Goal: Task Accomplishment & Management: Manage account settings

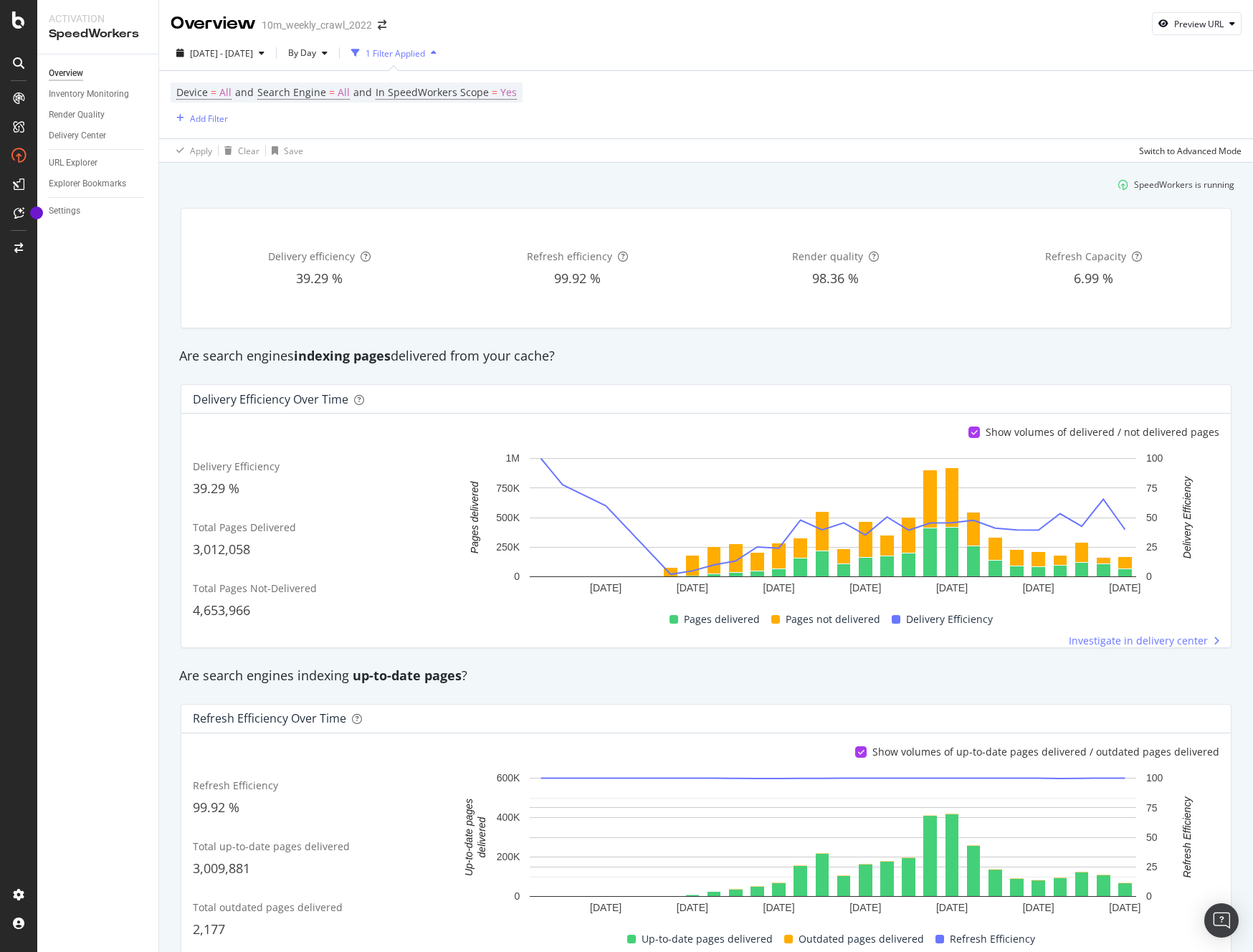
scroll to position [716, 0]
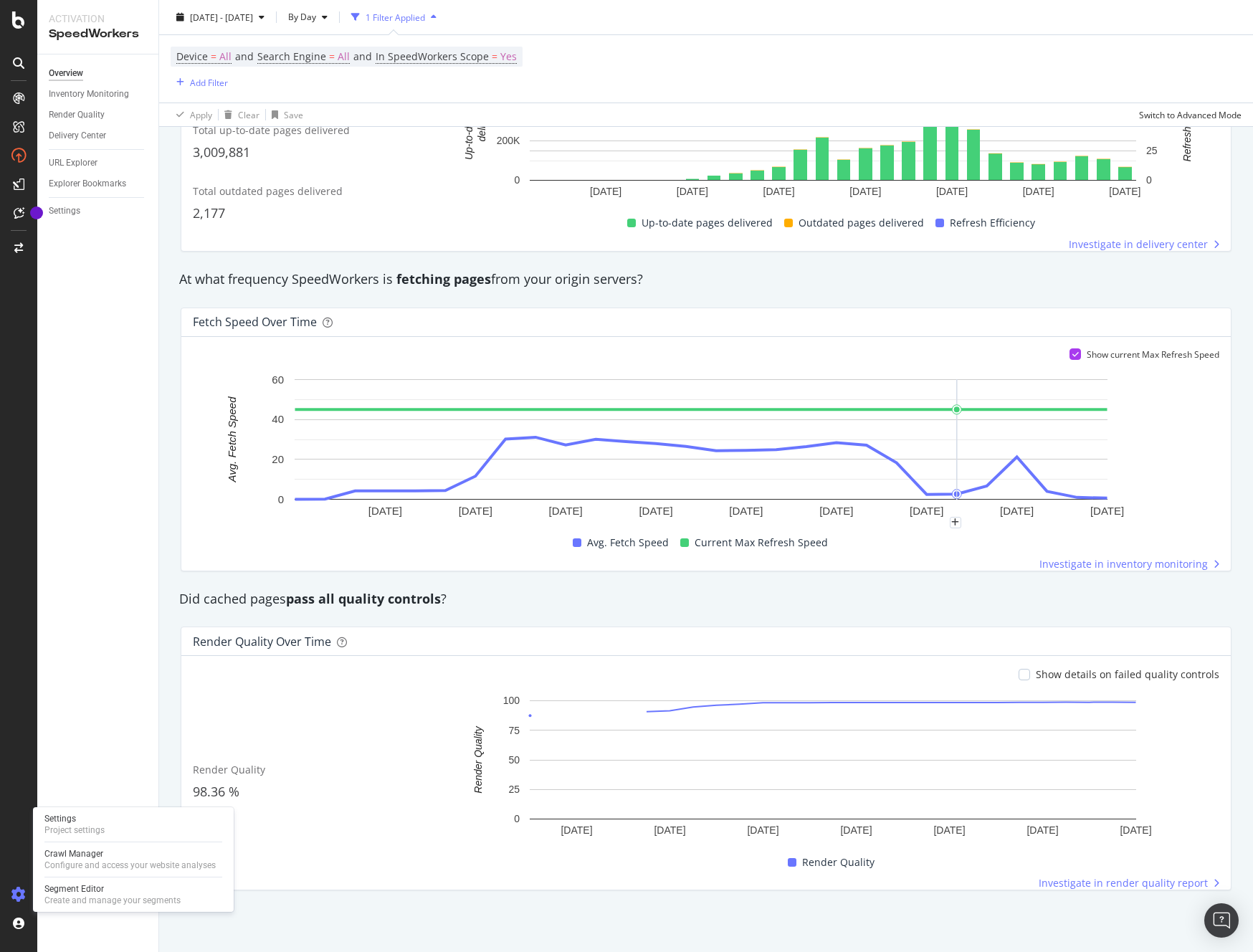
click at [19, 894] on icon at bounding box center [18, 894] width 14 height 14
click at [98, 822] on div "Settings" at bounding box center [74, 817] width 60 height 11
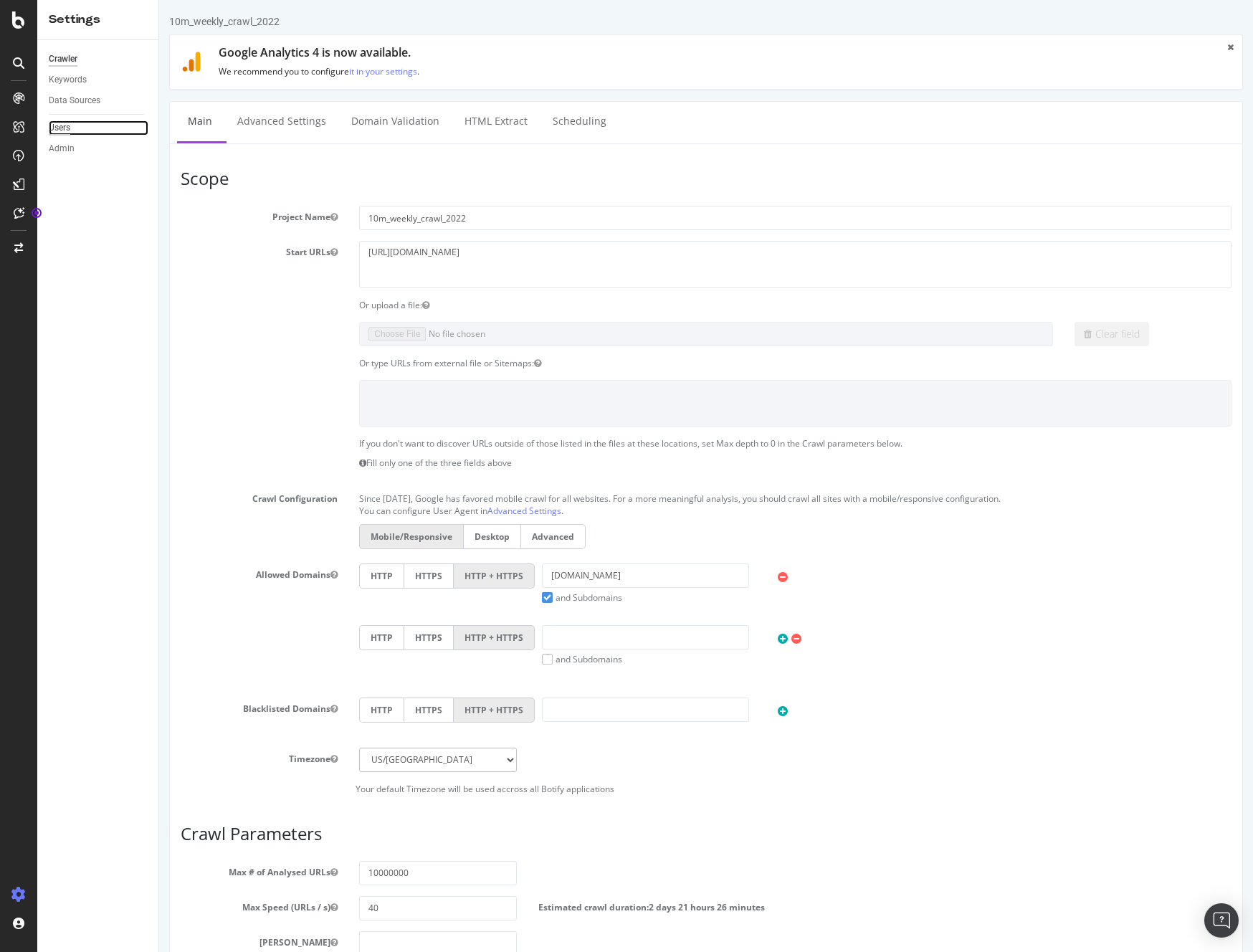
click at [63, 128] on div "Users" at bounding box center [59, 128] width 21 height 15
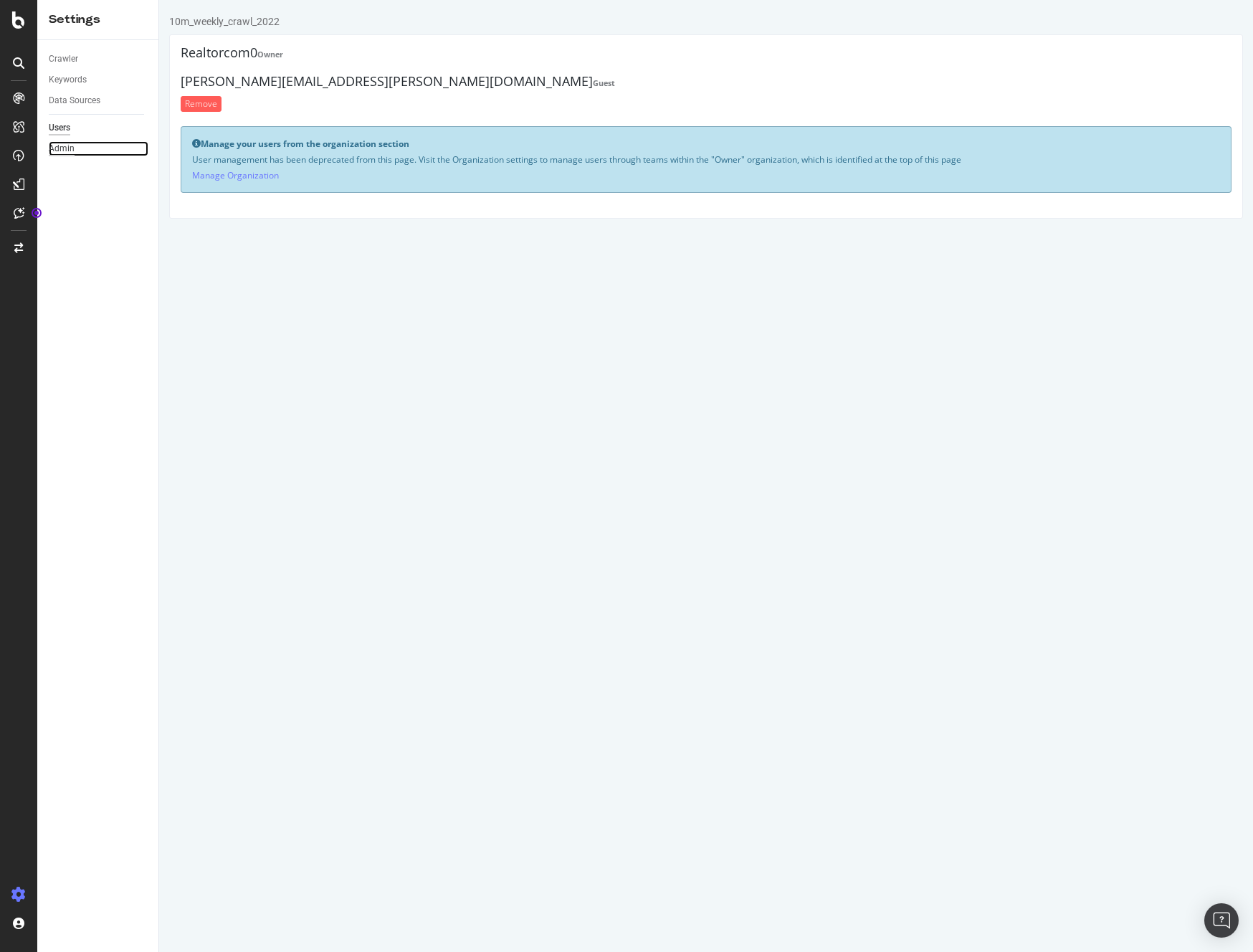
click at [59, 147] on div "Admin" at bounding box center [61, 149] width 26 height 15
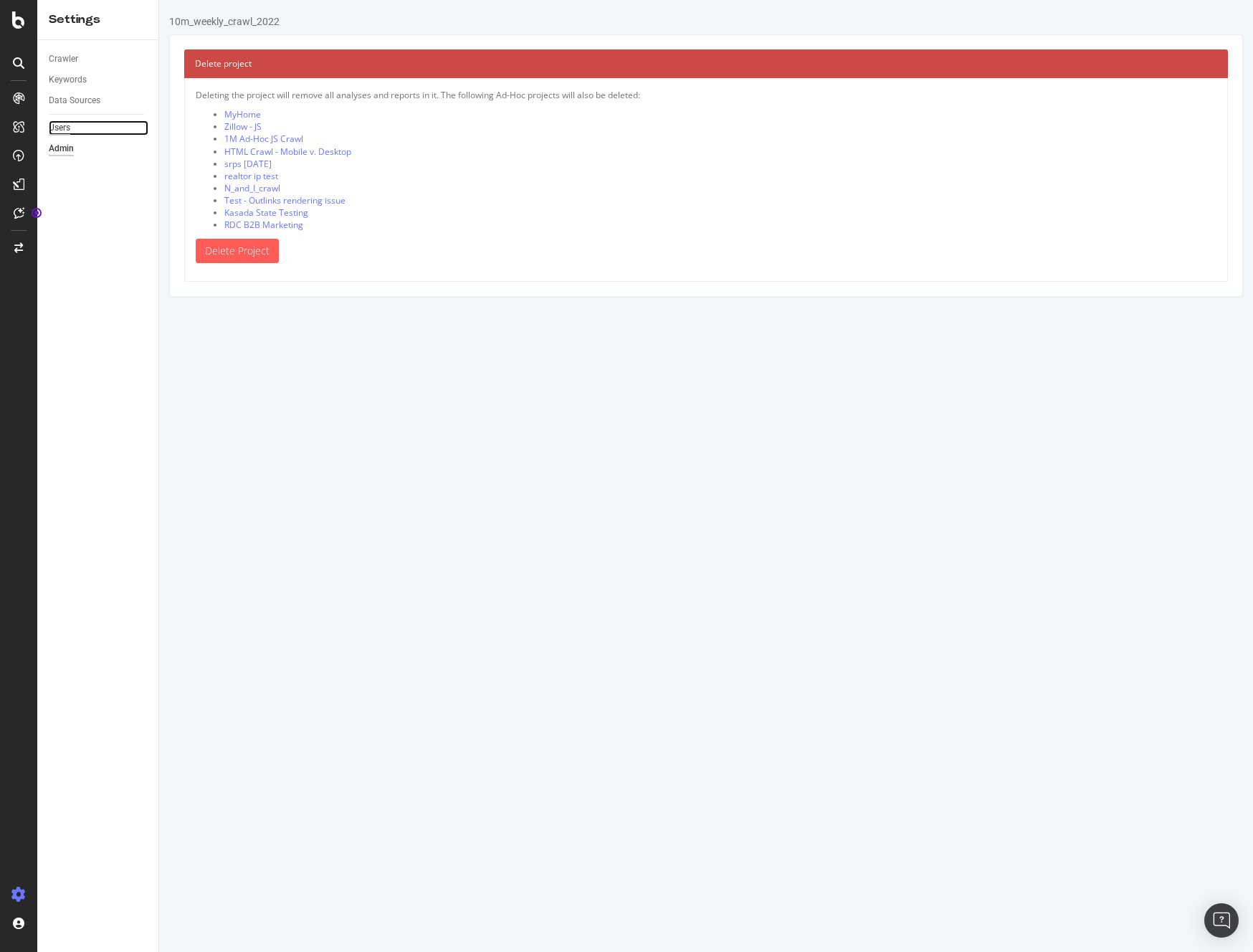
click at [54, 125] on div "Users" at bounding box center [59, 128] width 21 height 15
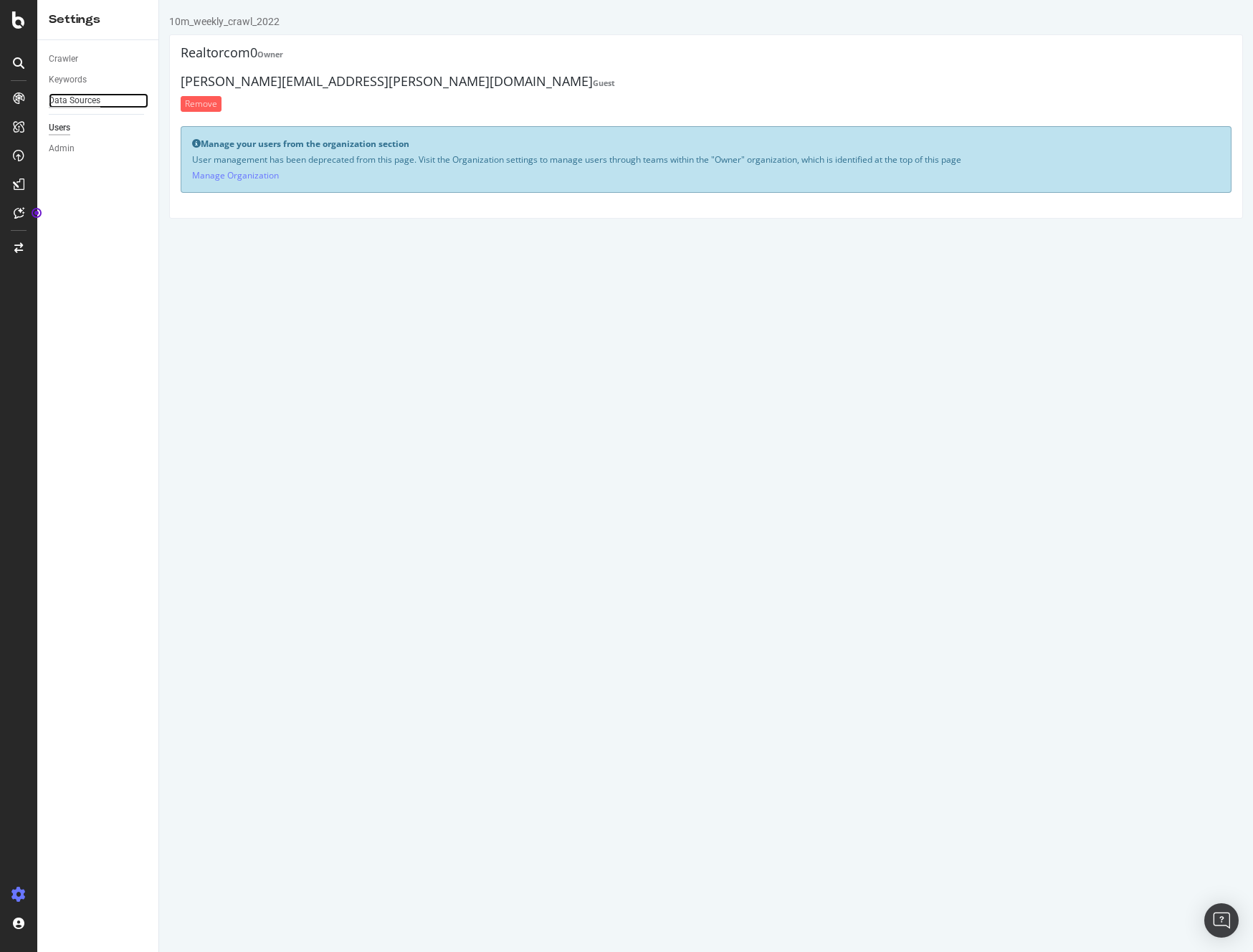
click at [63, 101] on div "Data Sources" at bounding box center [74, 100] width 52 height 15
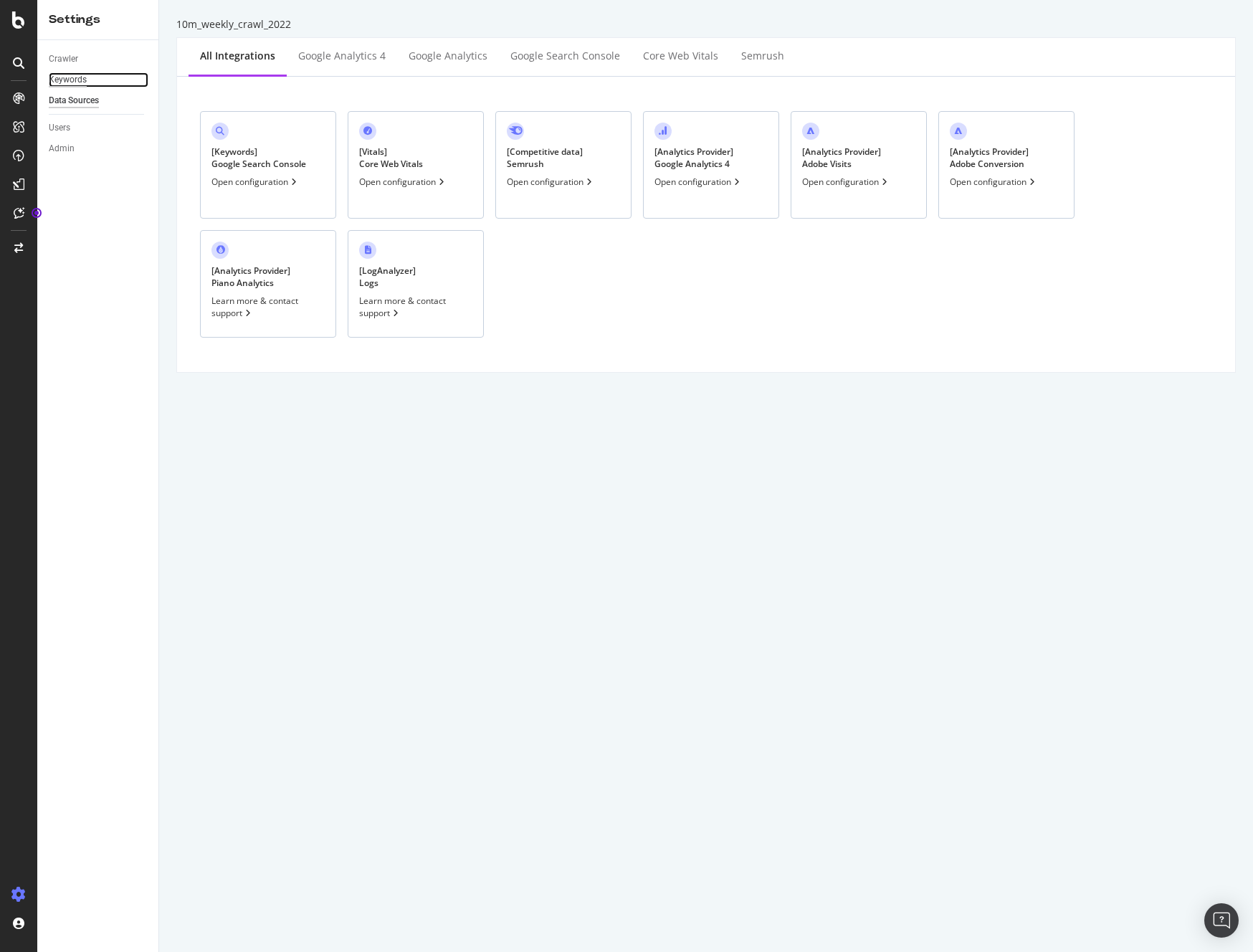
click at [64, 74] on div "Keywords" at bounding box center [67, 80] width 38 height 15
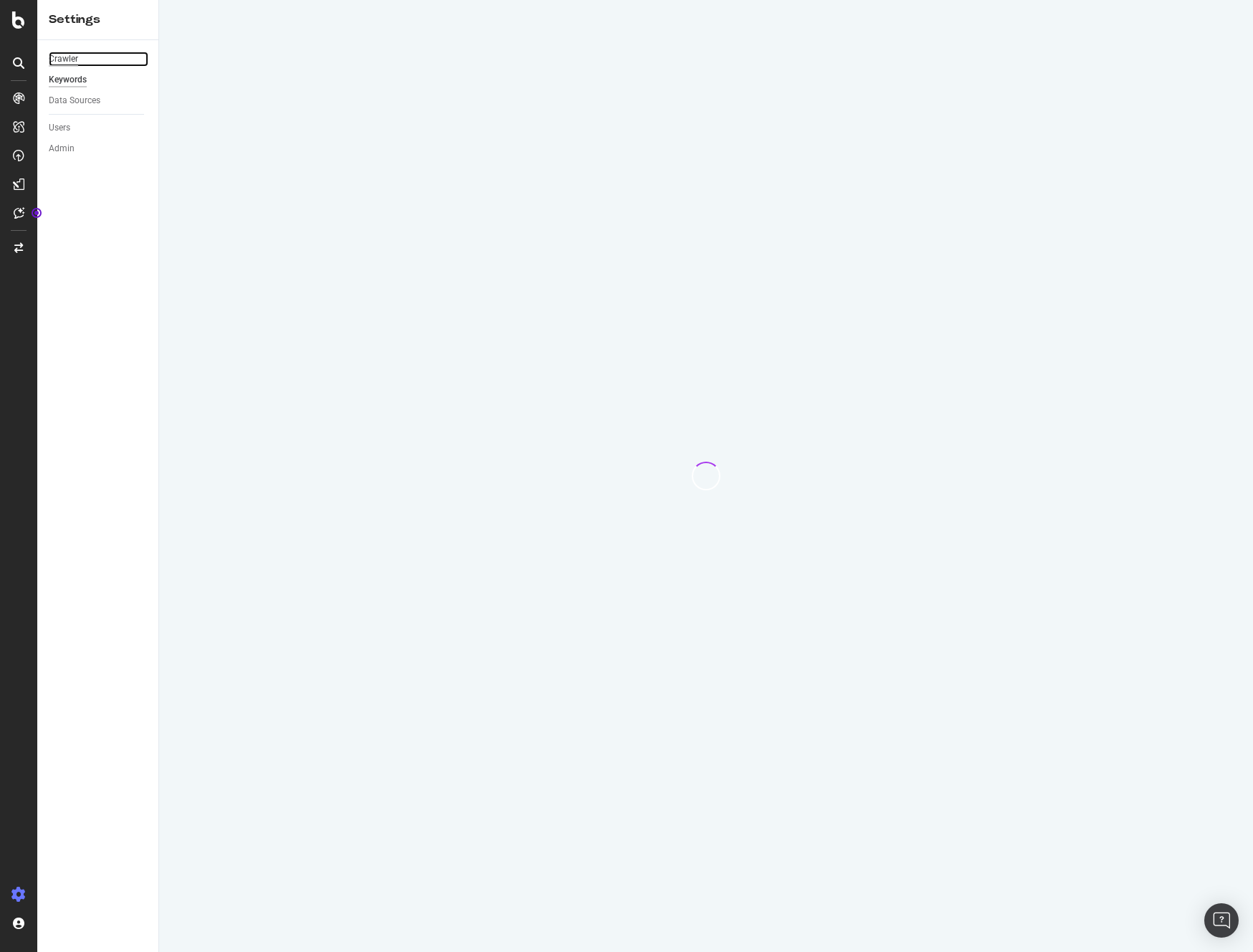
click at [66, 52] on div "Crawler" at bounding box center [63, 60] width 30 height 15
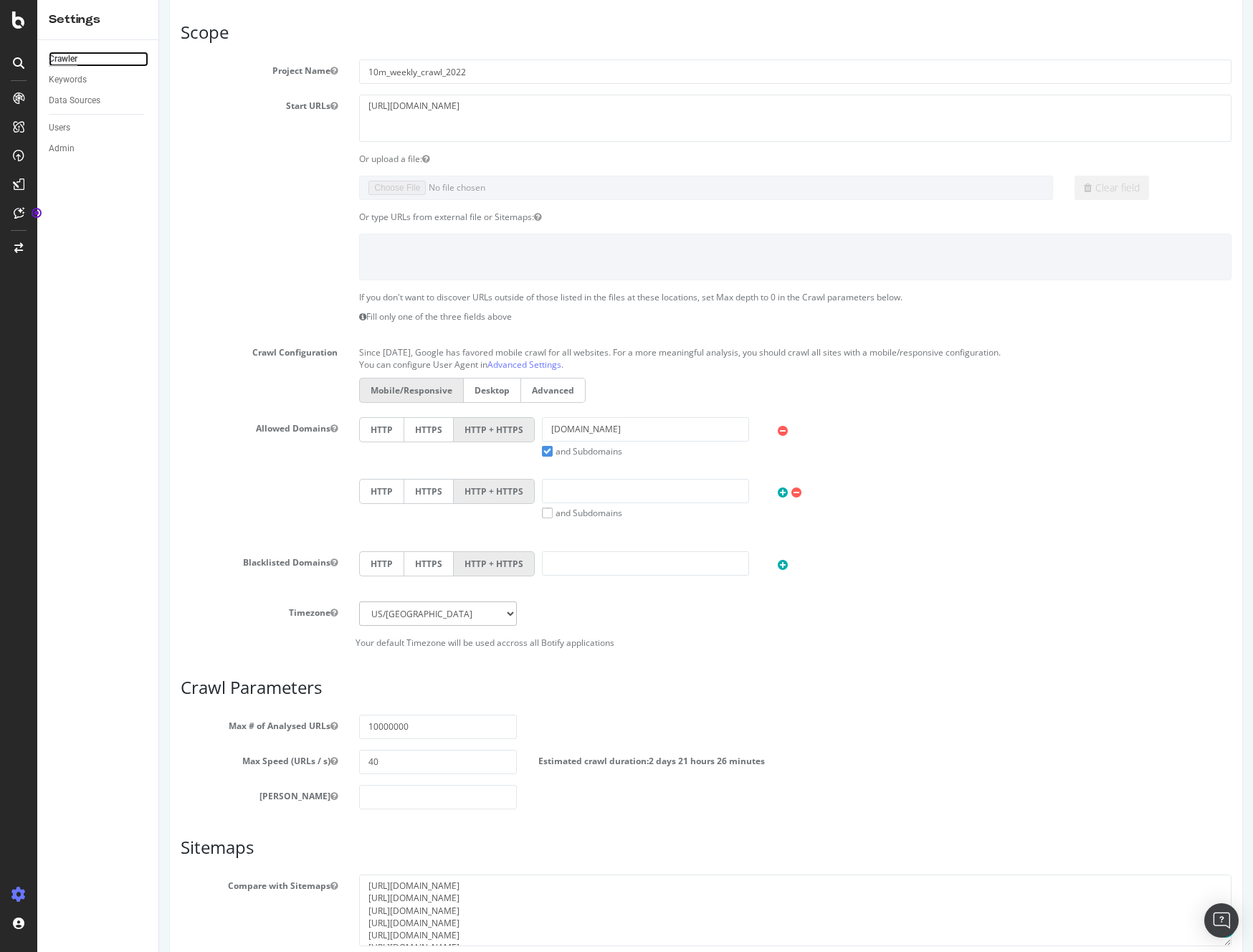
scroll to position [260, 0]
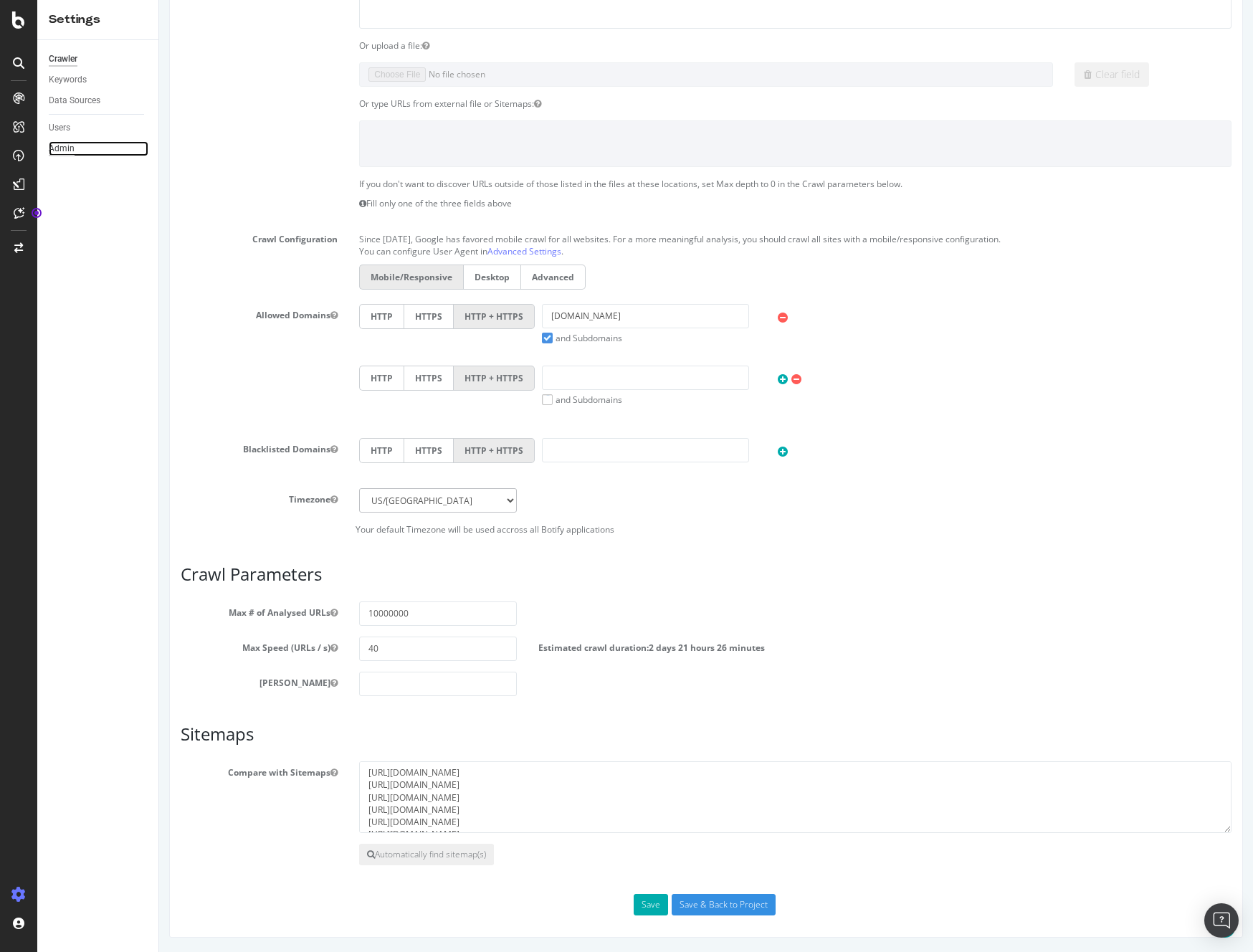
click at [64, 147] on div "Admin" at bounding box center [61, 149] width 26 height 15
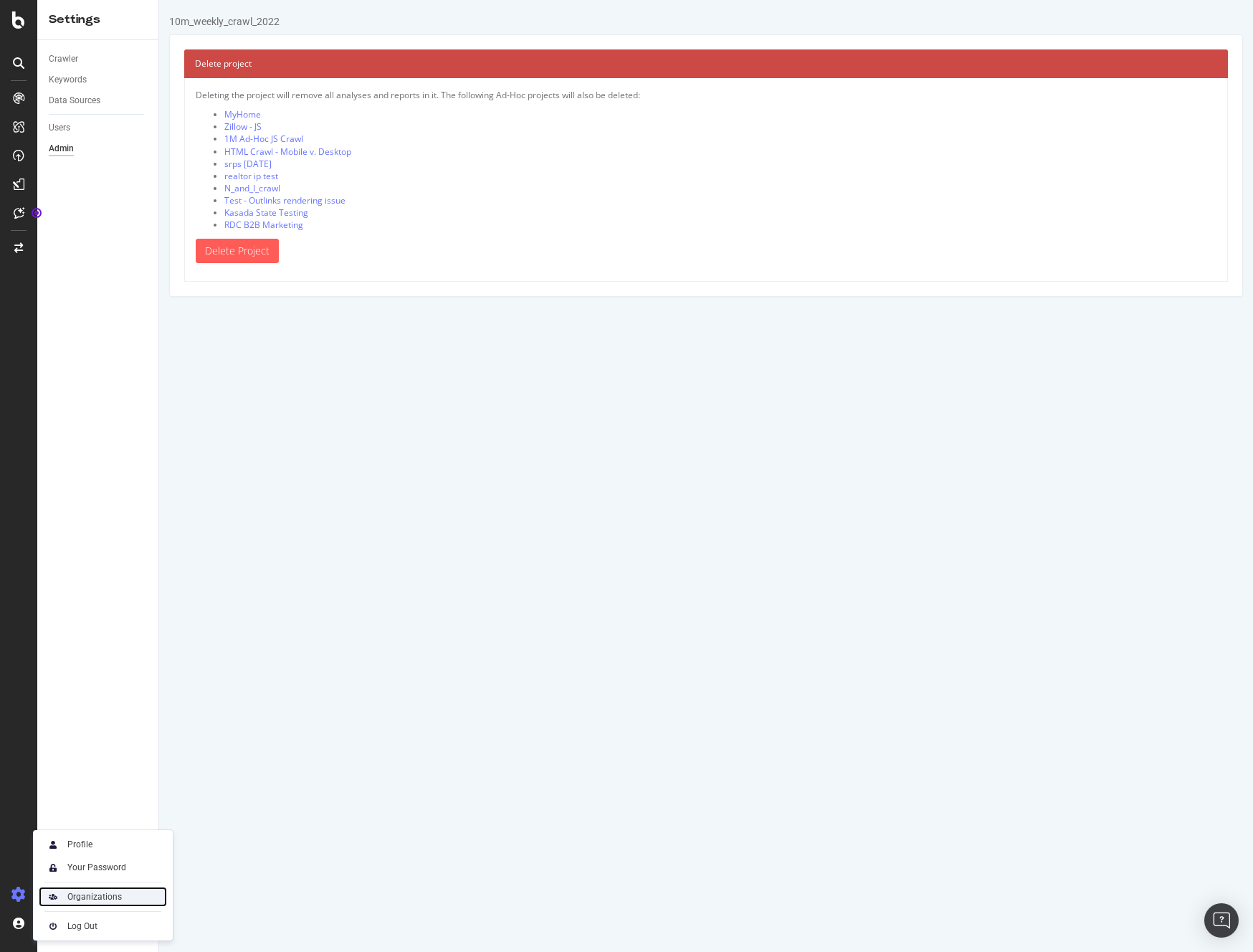
click at [94, 900] on div "Organizations" at bounding box center [95, 896] width 55 height 11
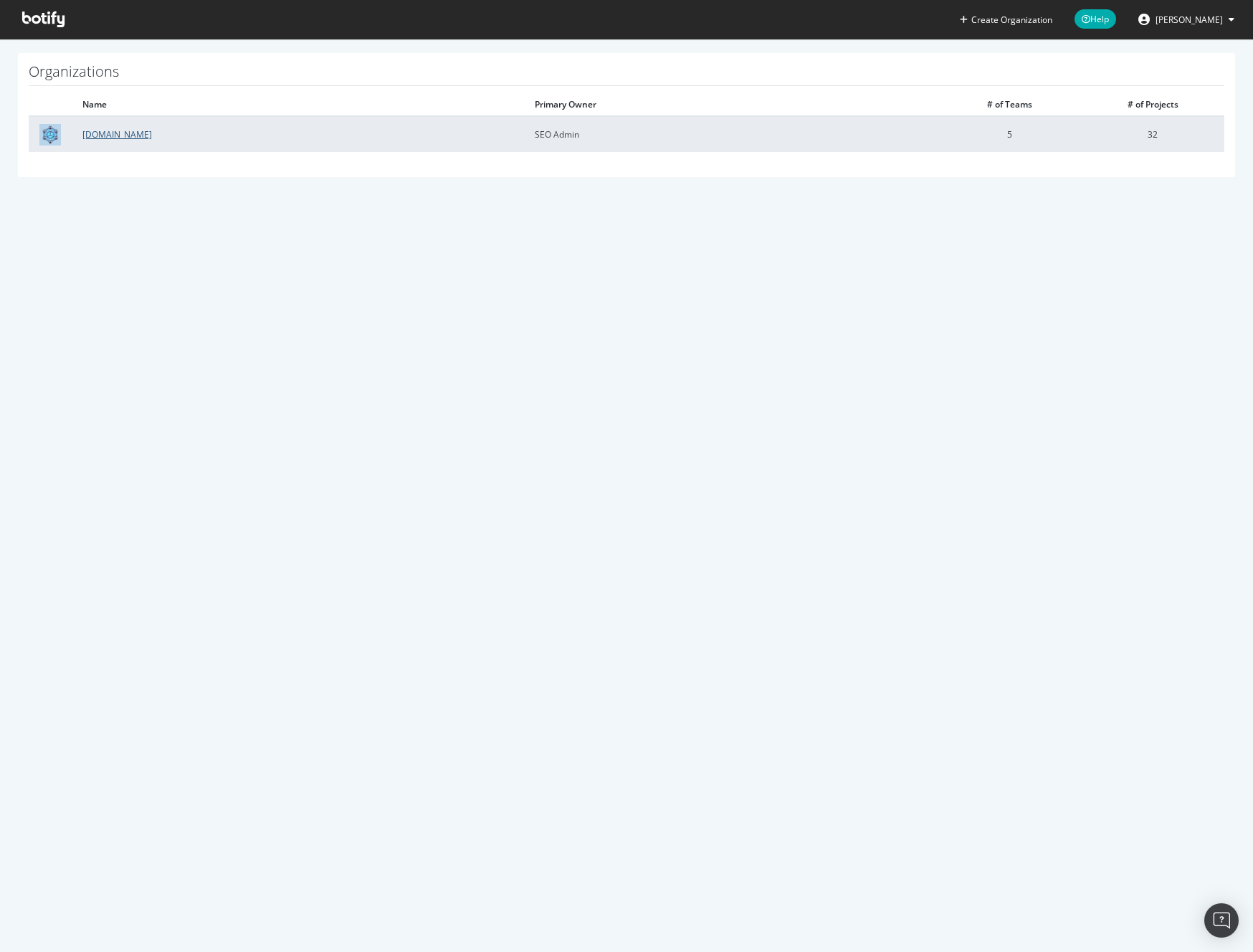
click at [113, 135] on link "[DOMAIN_NAME]" at bounding box center [118, 135] width 70 height 12
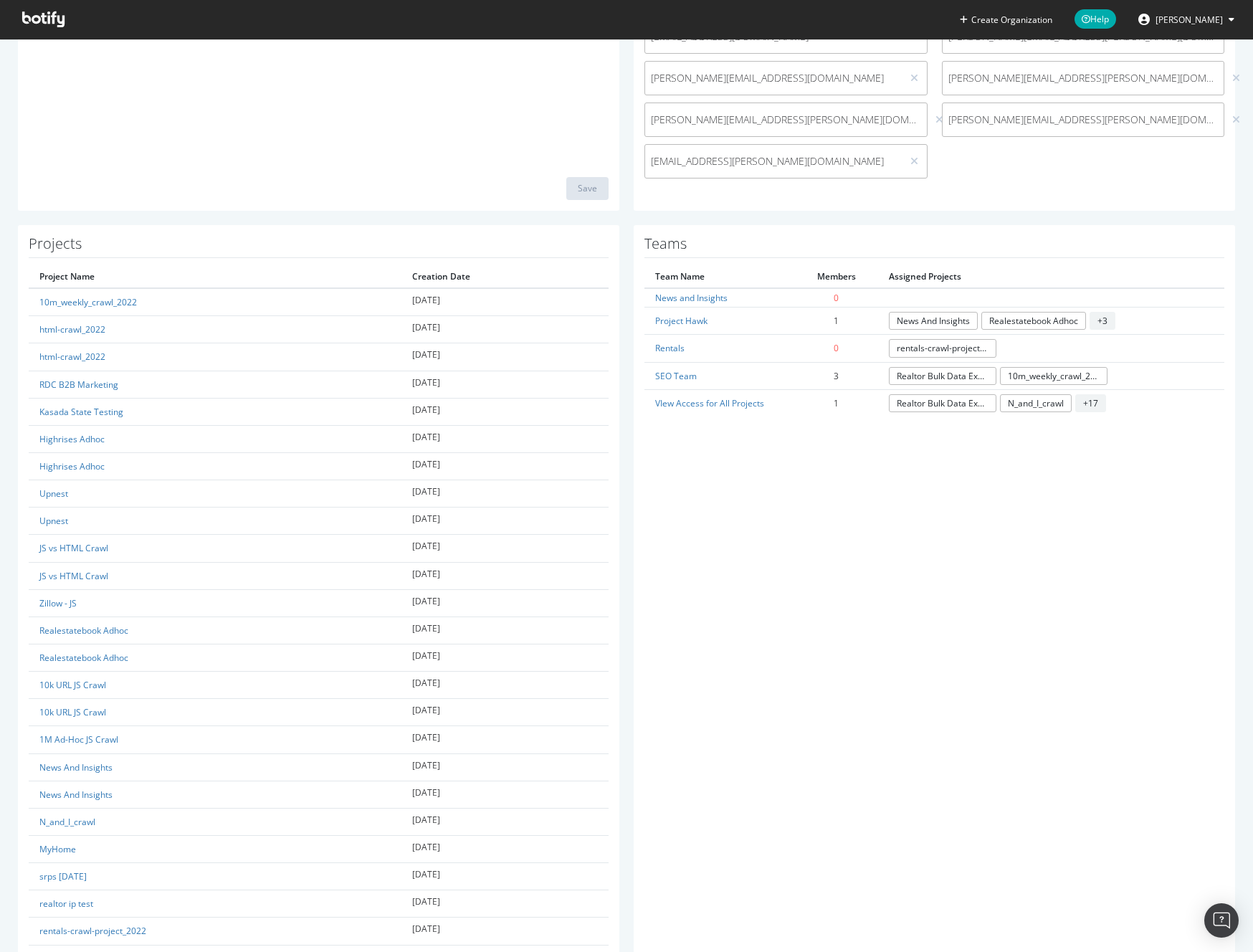
scroll to position [334, 0]
click at [848, 789] on div "Teams Team Name Members Assigned Projects News and Insights 0 Project Hawk 1 Ne…" at bounding box center [934, 716] width 601 height 978
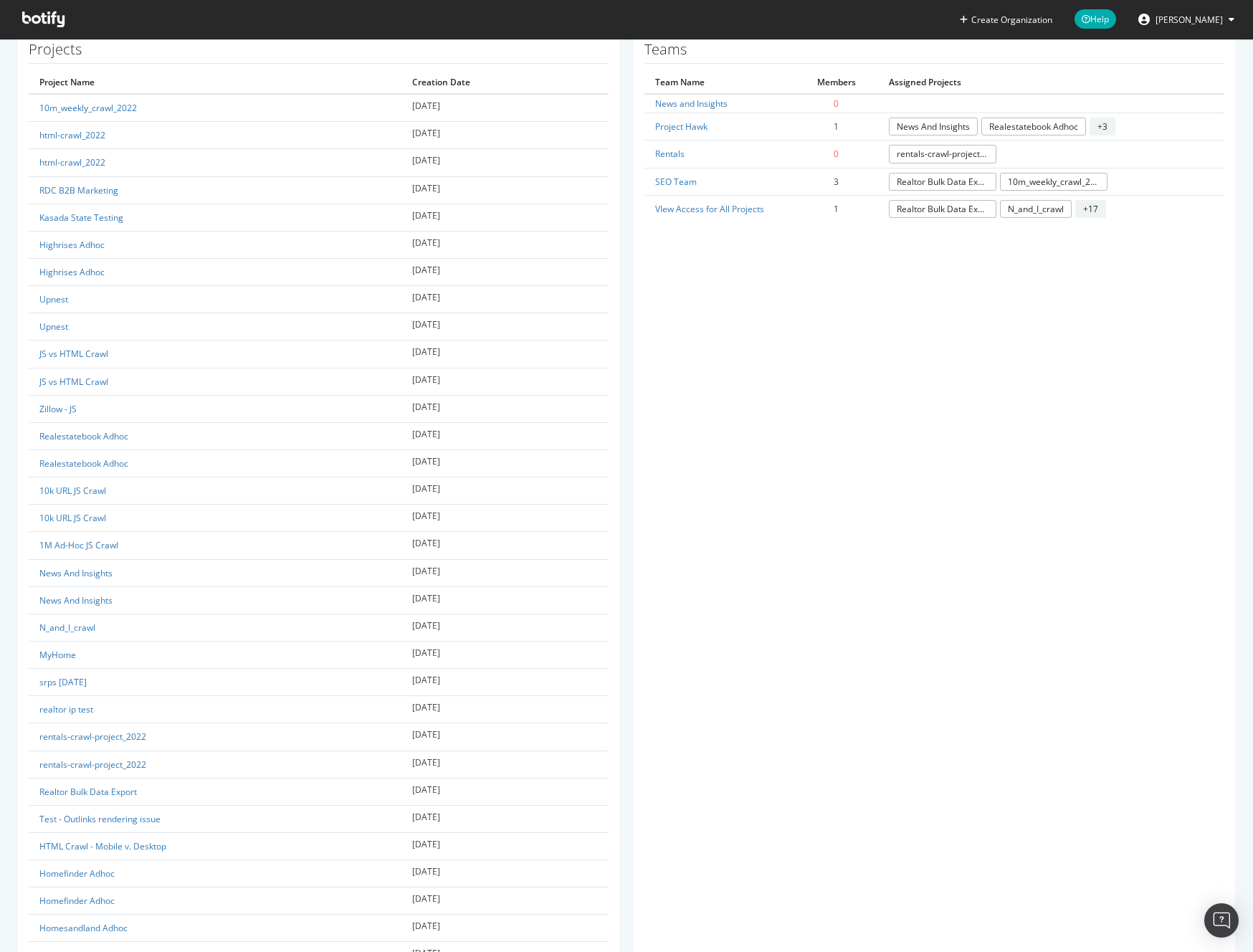
scroll to position [616, 0]
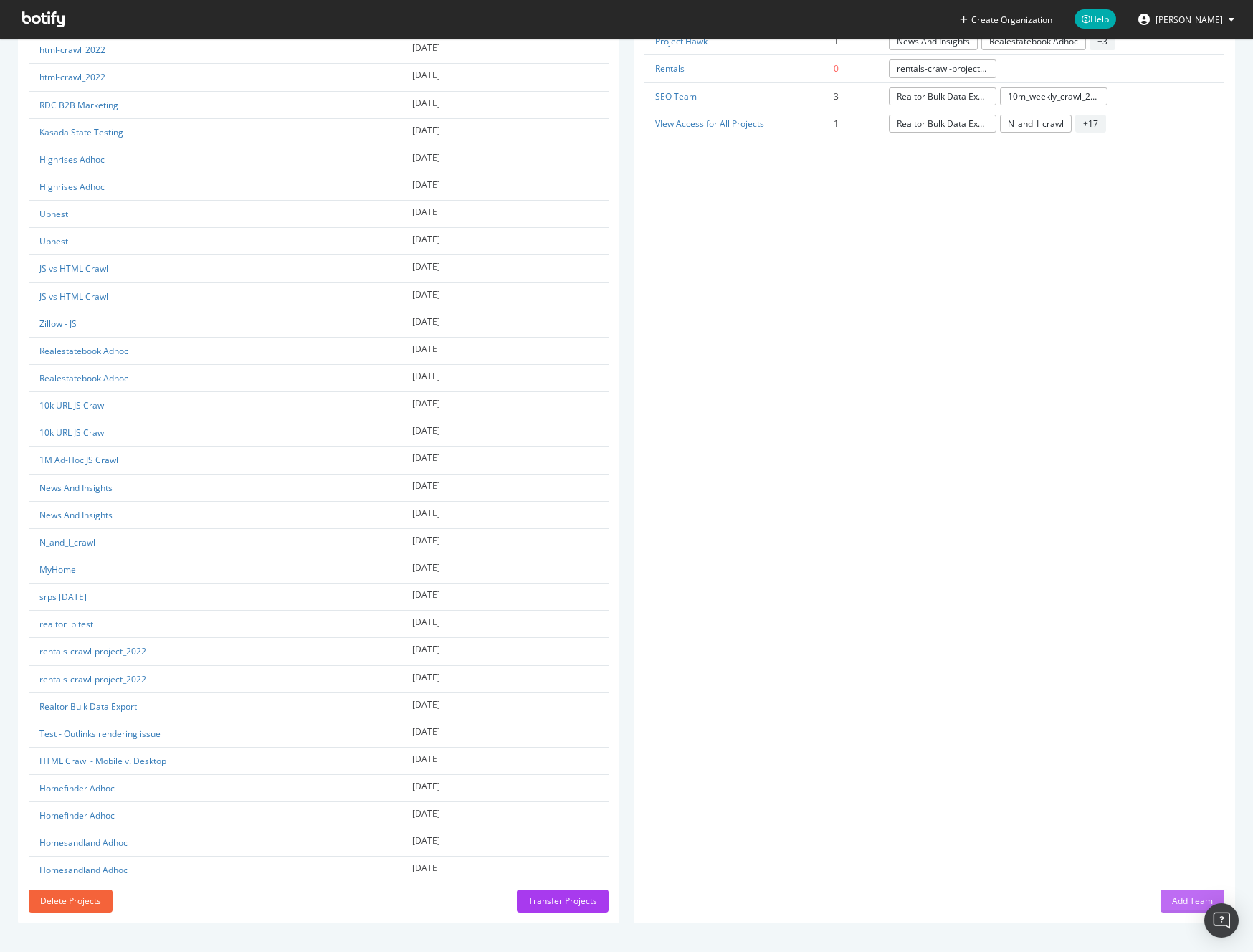
click at [1178, 900] on div "Add Team" at bounding box center [1193, 900] width 41 height 12
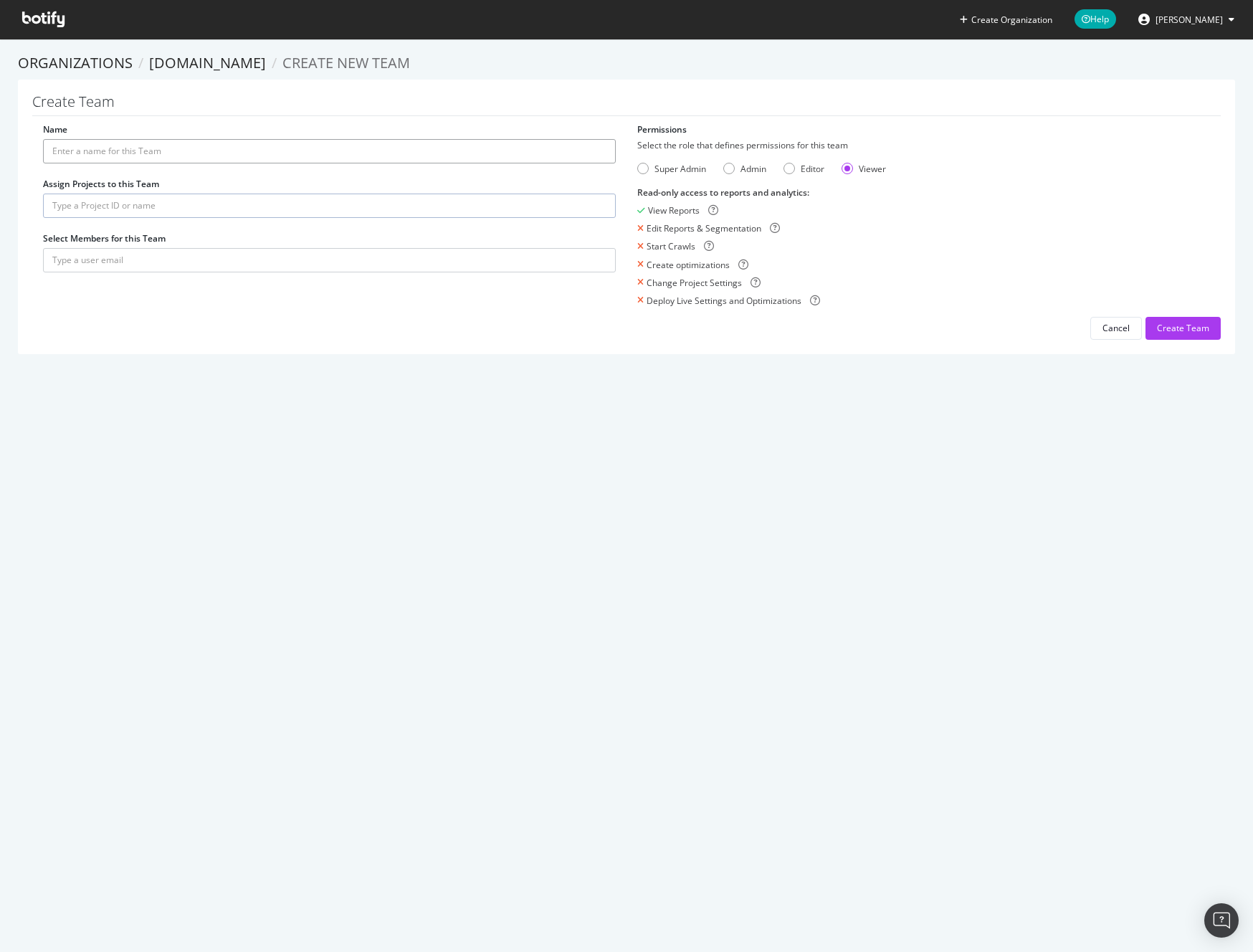
click at [207, 147] on input "Name" at bounding box center [329, 151] width 572 height 25
type input "Amsive"
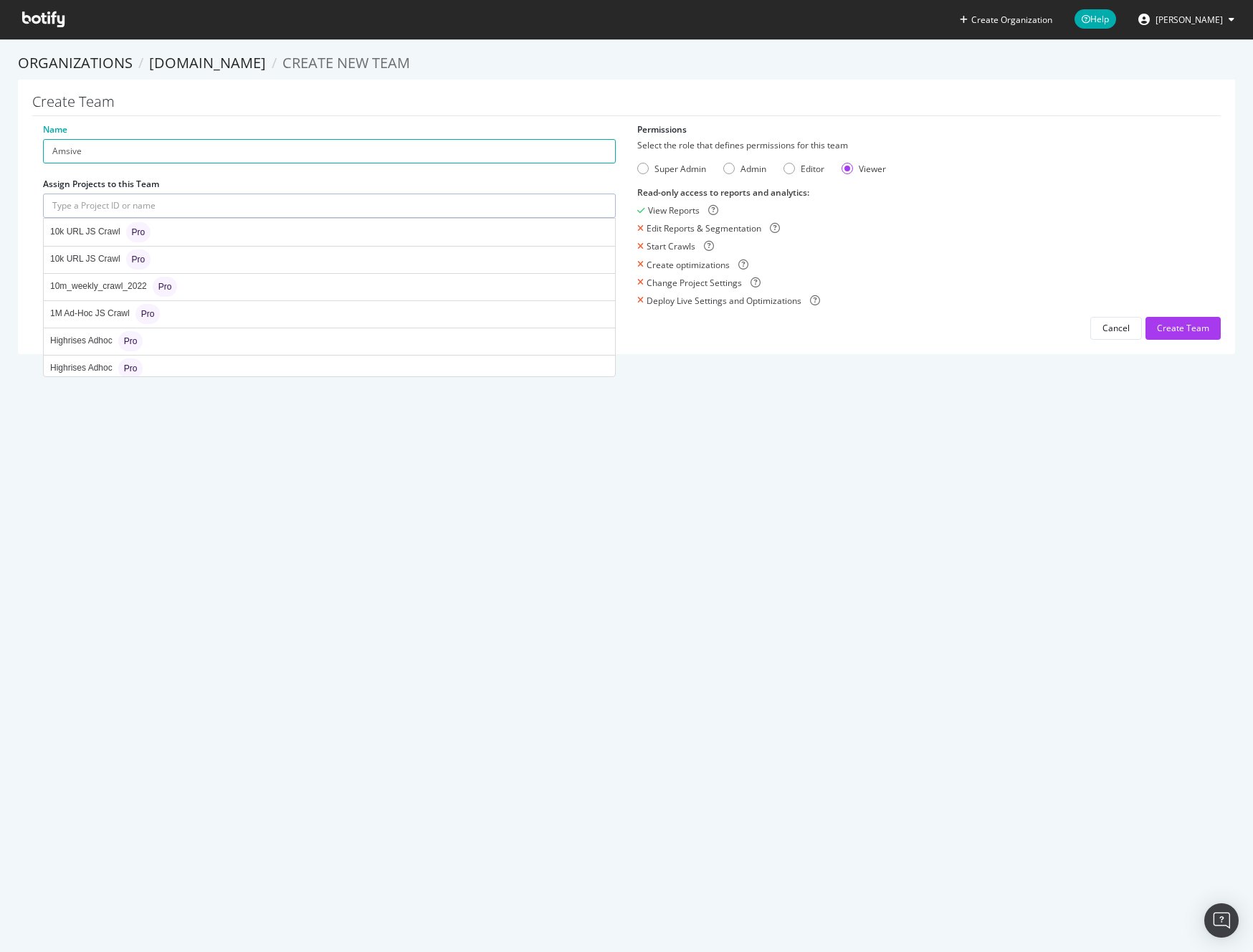
click at [118, 200] on input "text" at bounding box center [329, 205] width 572 height 25
click at [110, 289] on div "10m_weekly_crawl_2022 Pro" at bounding box center [113, 287] width 127 height 20
click at [196, 205] on input "text" at bounding box center [329, 205] width 572 height 25
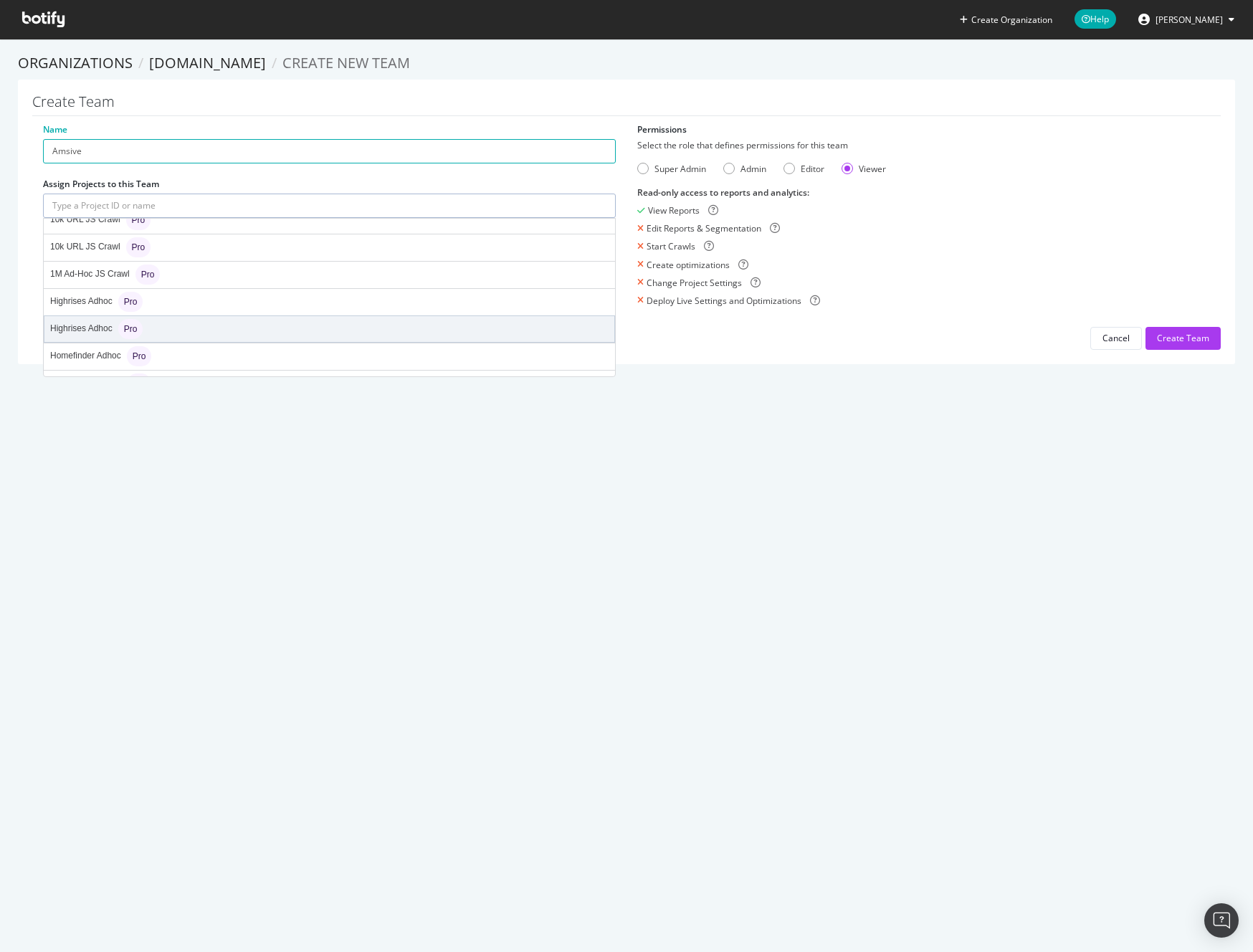
scroll to position [30, 0]
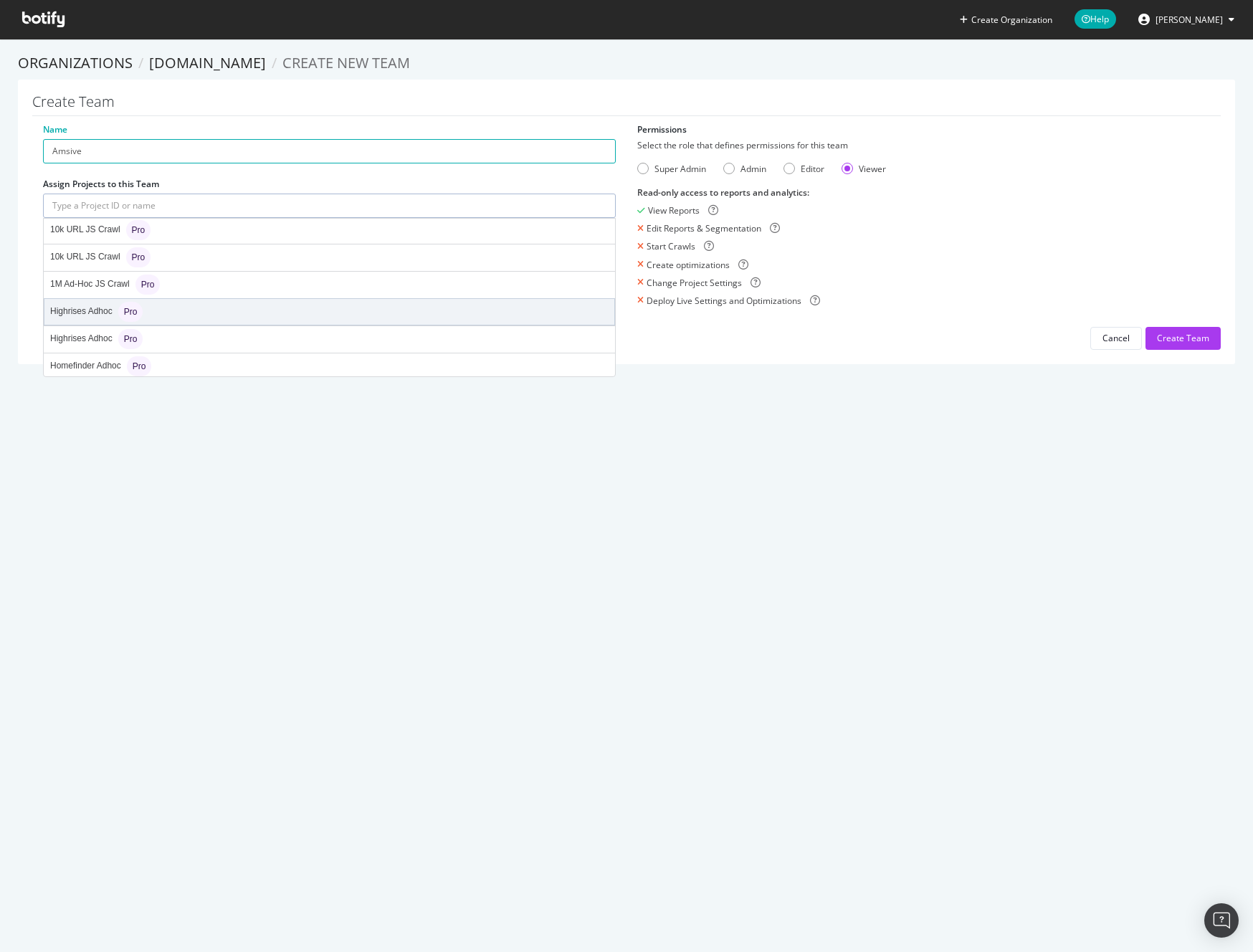
click at [191, 314] on div "Highrises Adhoc Pro" at bounding box center [329, 312] width 570 height 26
click at [179, 198] on input "text" at bounding box center [329, 205] width 572 height 25
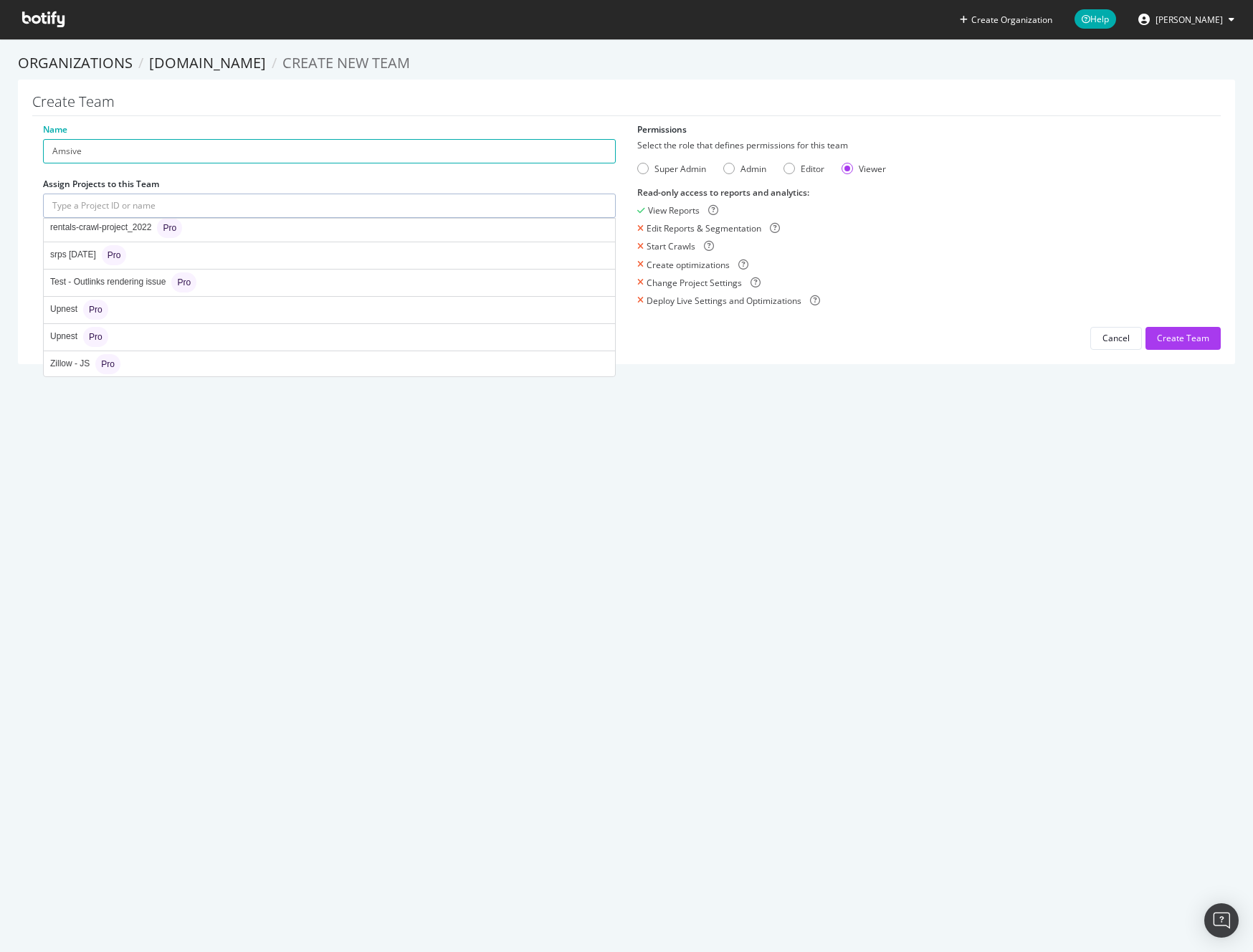
scroll to position [714, 0]
click at [349, 433] on div "Create Organization Help [PERSON_NAME] Organizations [DOMAIN_NAME] Create new T…" at bounding box center [626, 476] width 1253 height 952
click at [599, 240] on icon at bounding box center [602, 238] width 8 height 10
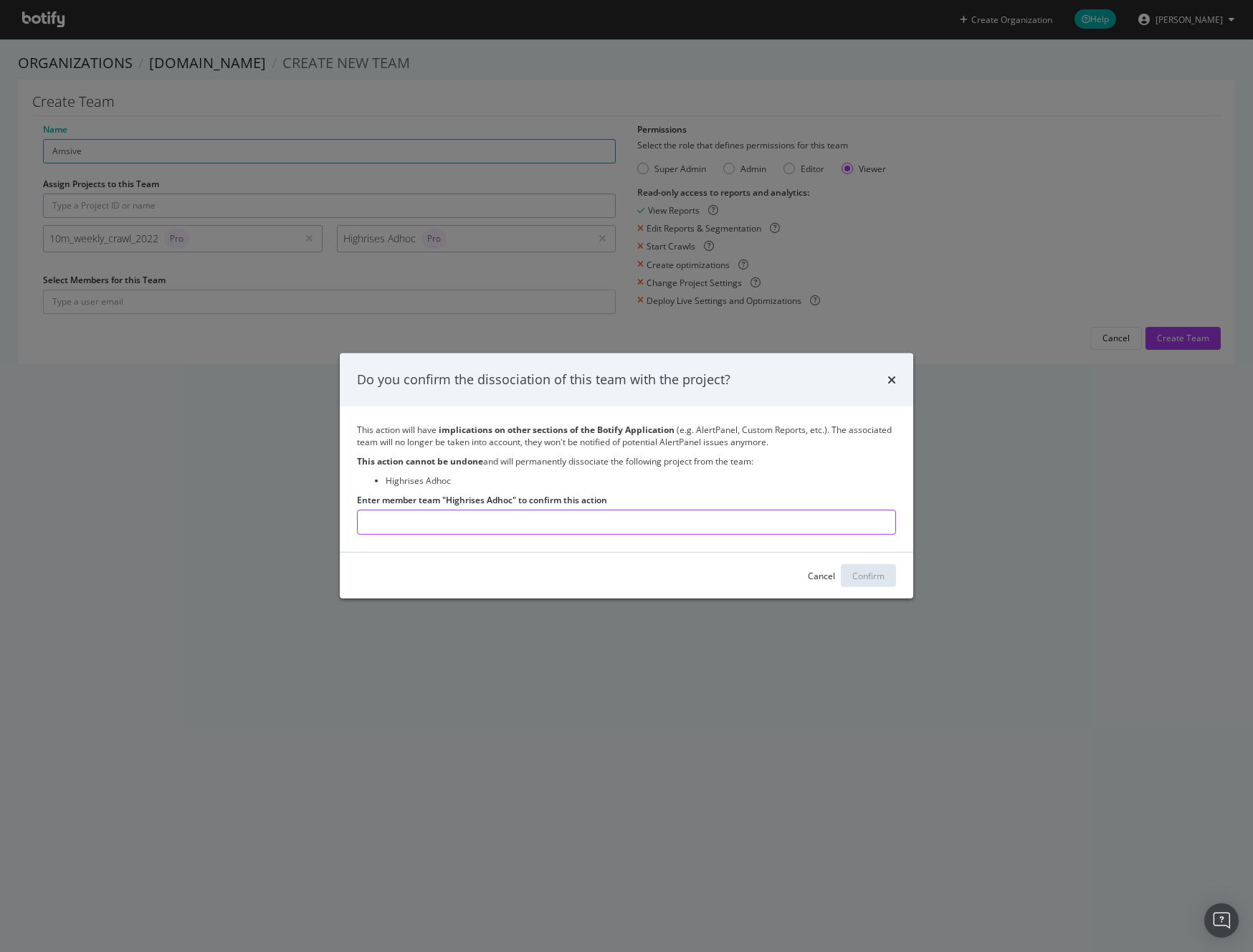
click at [539, 523] on input "Enter member team "Highrises Adhoc" to confirm this action" at bounding box center [626, 521] width 539 height 25
click at [517, 526] on input "Enter member team "Highrises Adhoc" to confirm this action" at bounding box center [626, 521] width 539 height 25
type input "Highrises Adhoc"
click at [868, 576] on div "Confirm" at bounding box center [869, 576] width 32 height 12
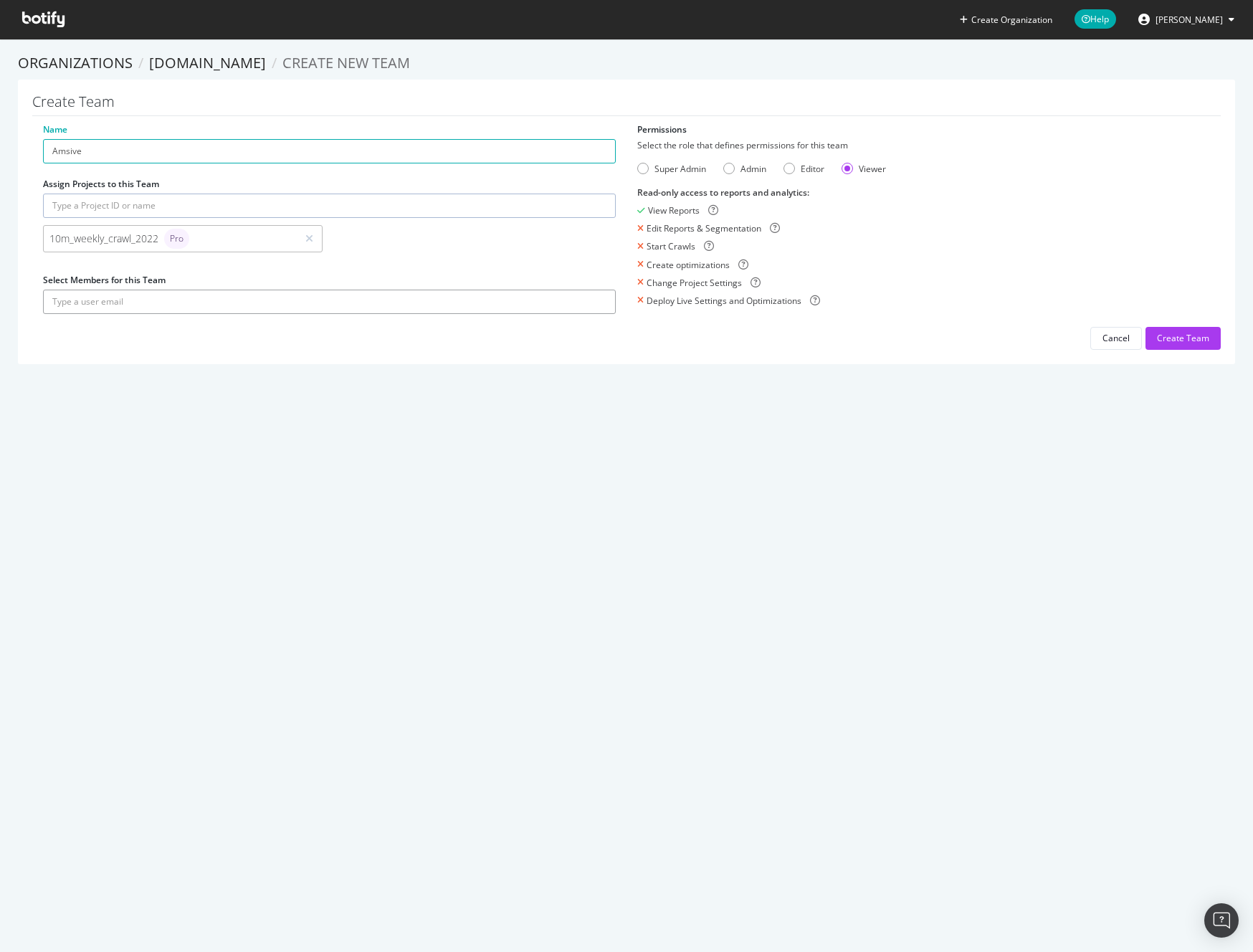
click at [132, 301] on input "text" at bounding box center [329, 301] width 572 height 25
click at [1162, 339] on div "Create Team" at bounding box center [1182, 338] width 52 height 12
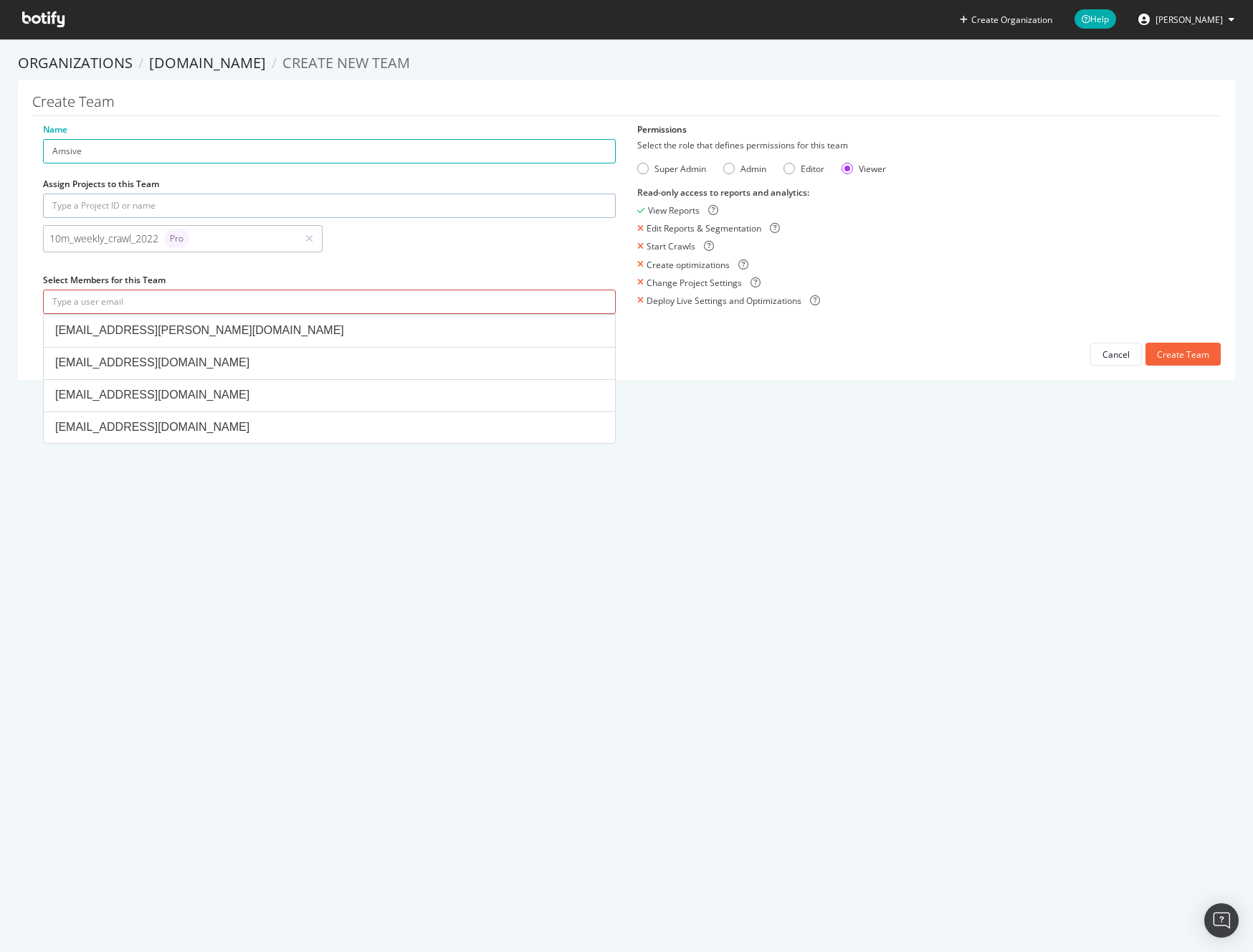
click at [187, 305] on input "text" at bounding box center [329, 301] width 572 height 25
paste input "[URL][DOMAIN_NAME]"
type input "[URL][DOMAIN_NAME]"
paste input "[EMAIL_ADDRESS][DOMAIN_NAME]"
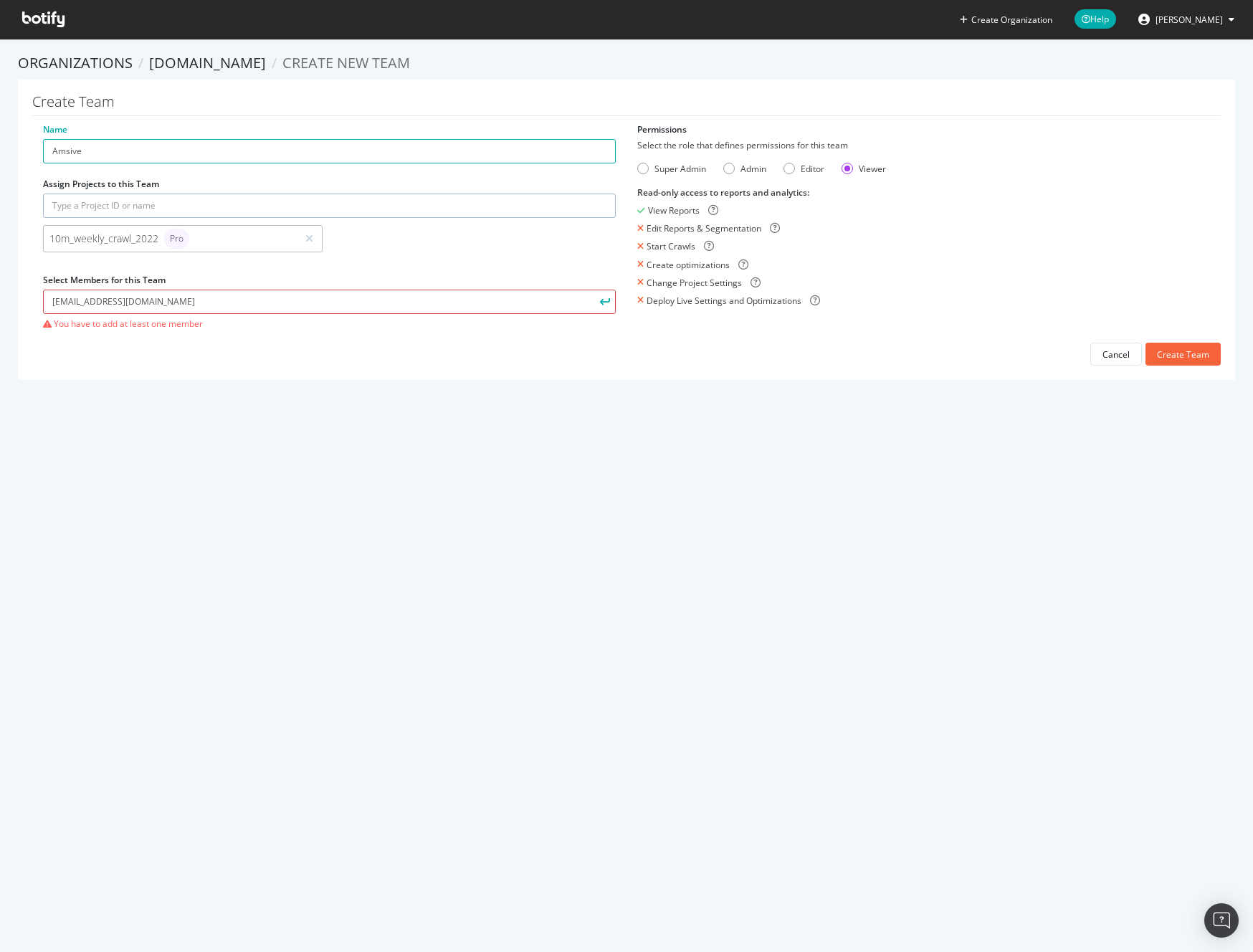
type input "[EMAIL_ADDRESS][DOMAIN_NAME]"
click at [591, 290] on button "submit" at bounding box center [603, 301] width 25 height 25
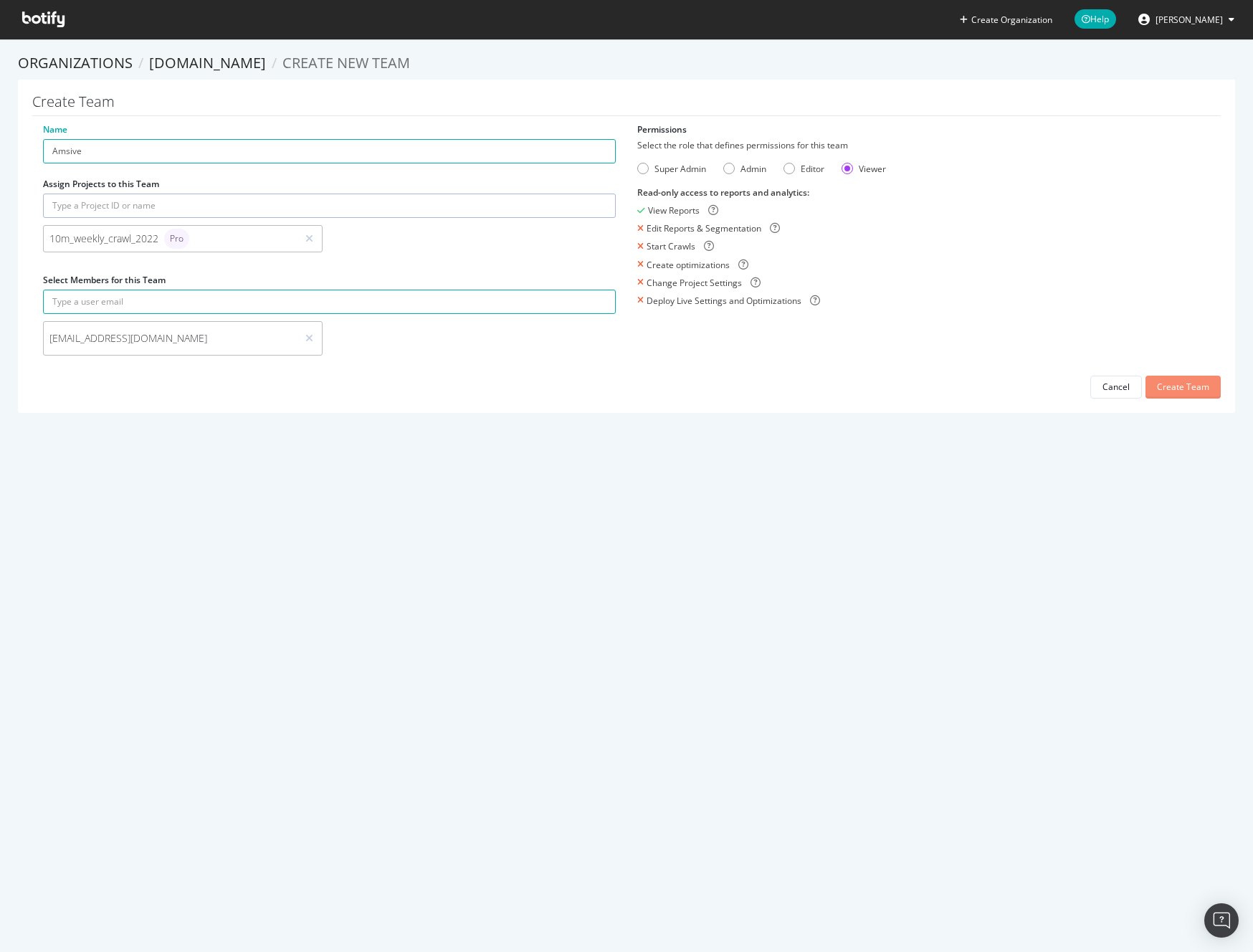
click at [1172, 389] on div "Create Team" at bounding box center [1182, 387] width 52 height 12
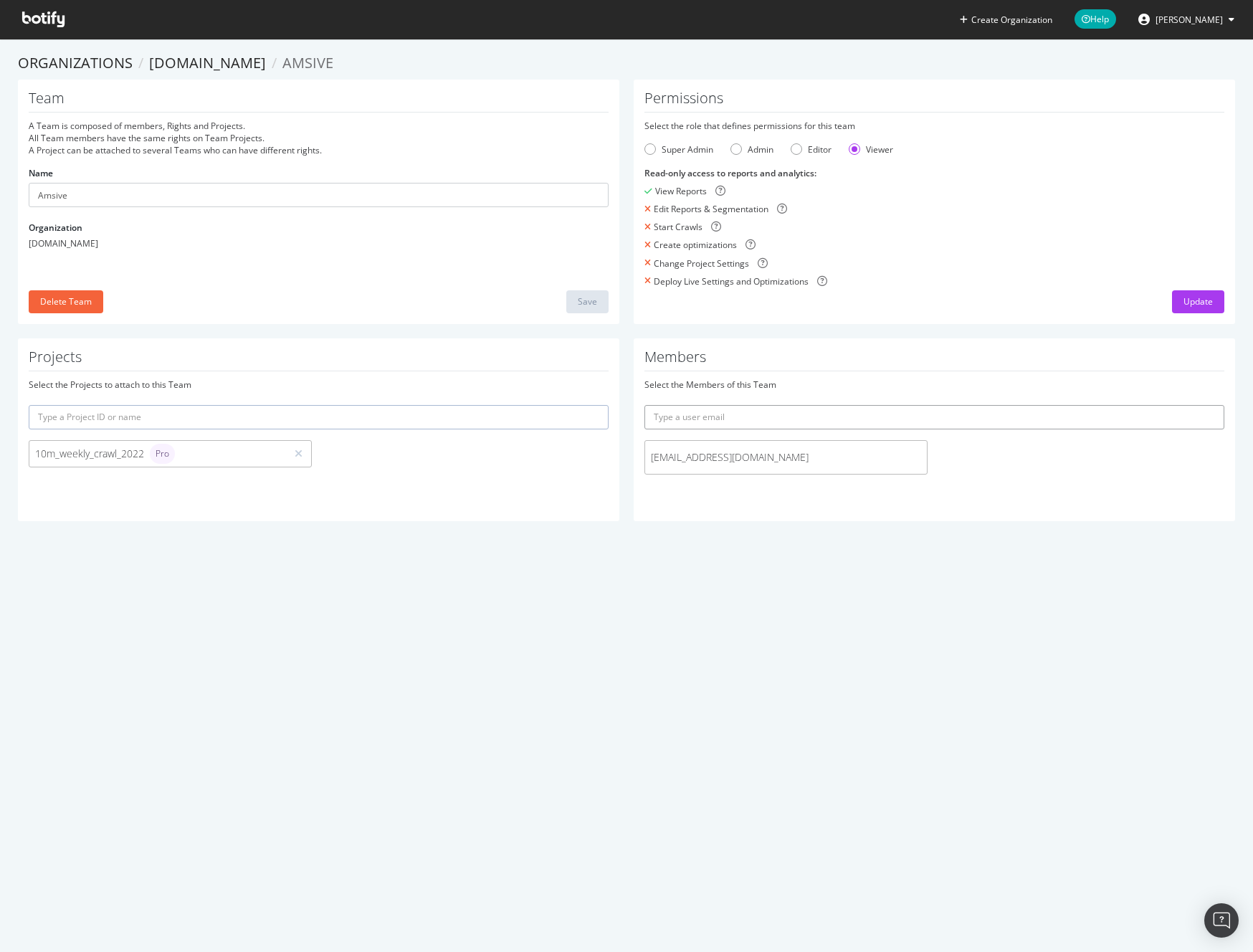
click at [660, 416] on input "text" at bounding box center [934, 416] width 580 height 25
type input "j"
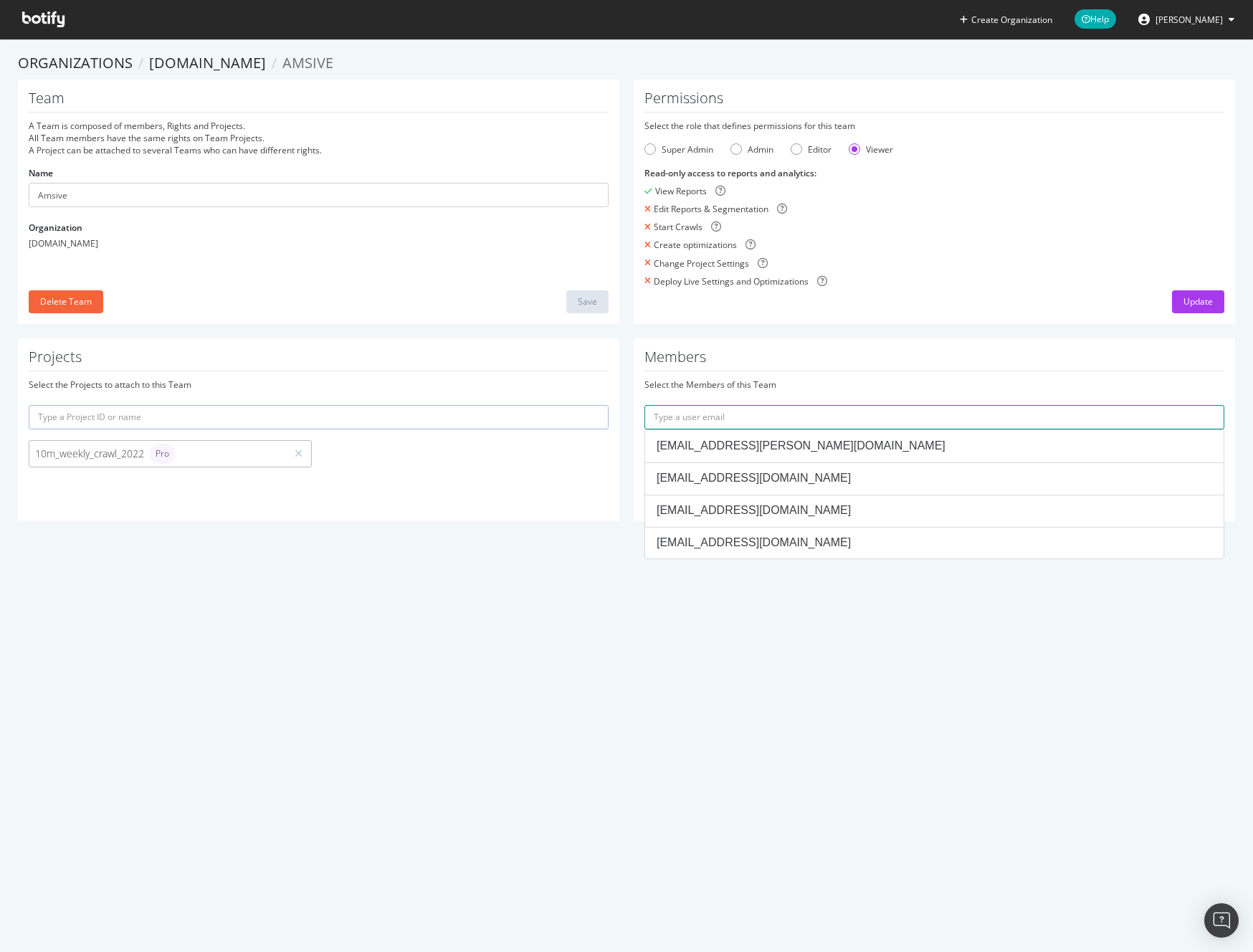
paste input "[PERSON_NAME][EMAIL_ADDRESS][PERSON_NAME][DOMAIN_NAME]"
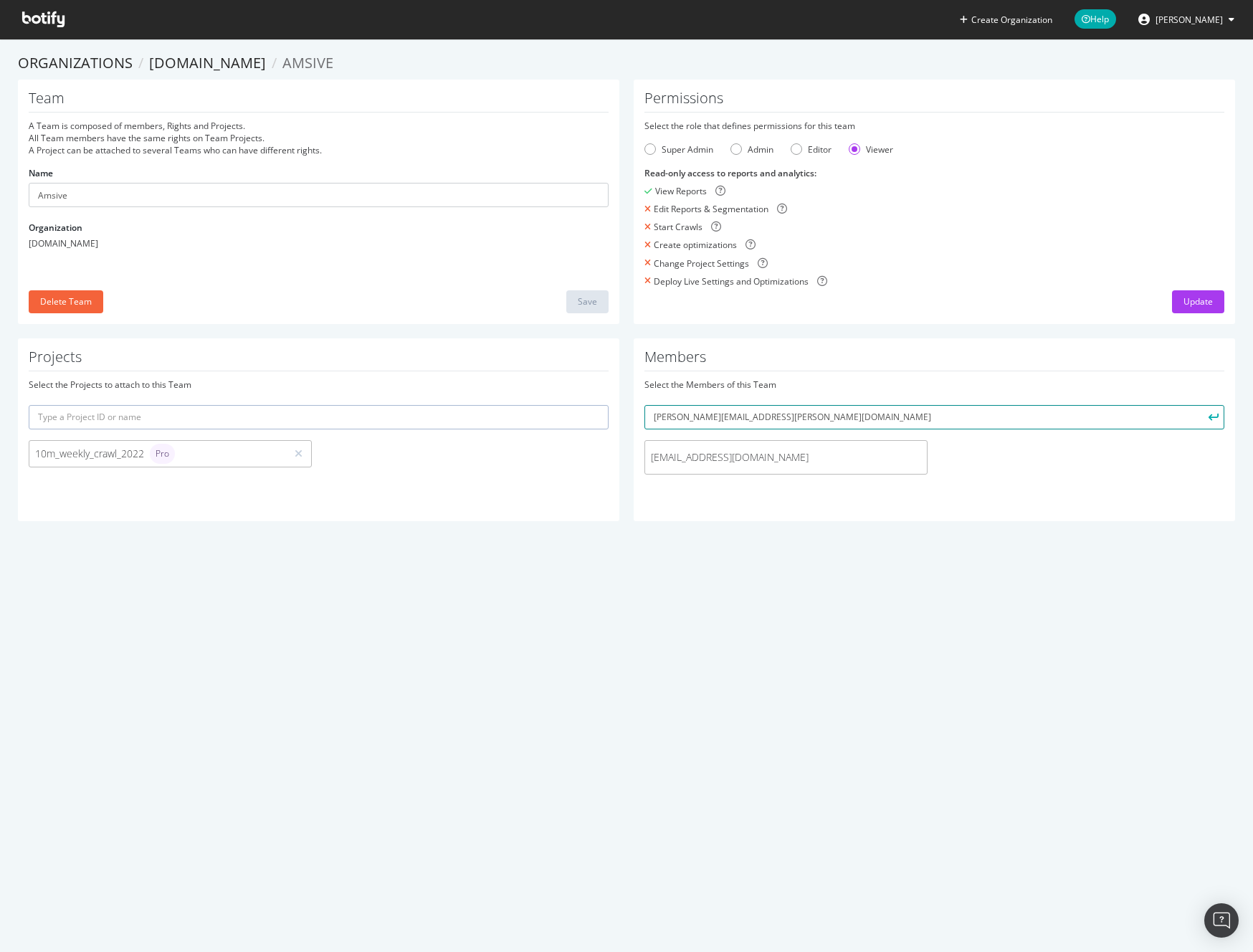
type input "[PERSON_NAME][EMAIL_ADDRESS][PERSON_NAME][DOMAIN_NAME]"
click at [1200, 404] on button "submit" at bounding box center [1212, 416] width 25 height 25
click at [1197, 296] on div "Update" at bounding box center [1198, 301] width 30 height 12
click at [189, 62] on link "[DOMAIN_NAME]" at bounding box center [207, 62] width 117 height 20
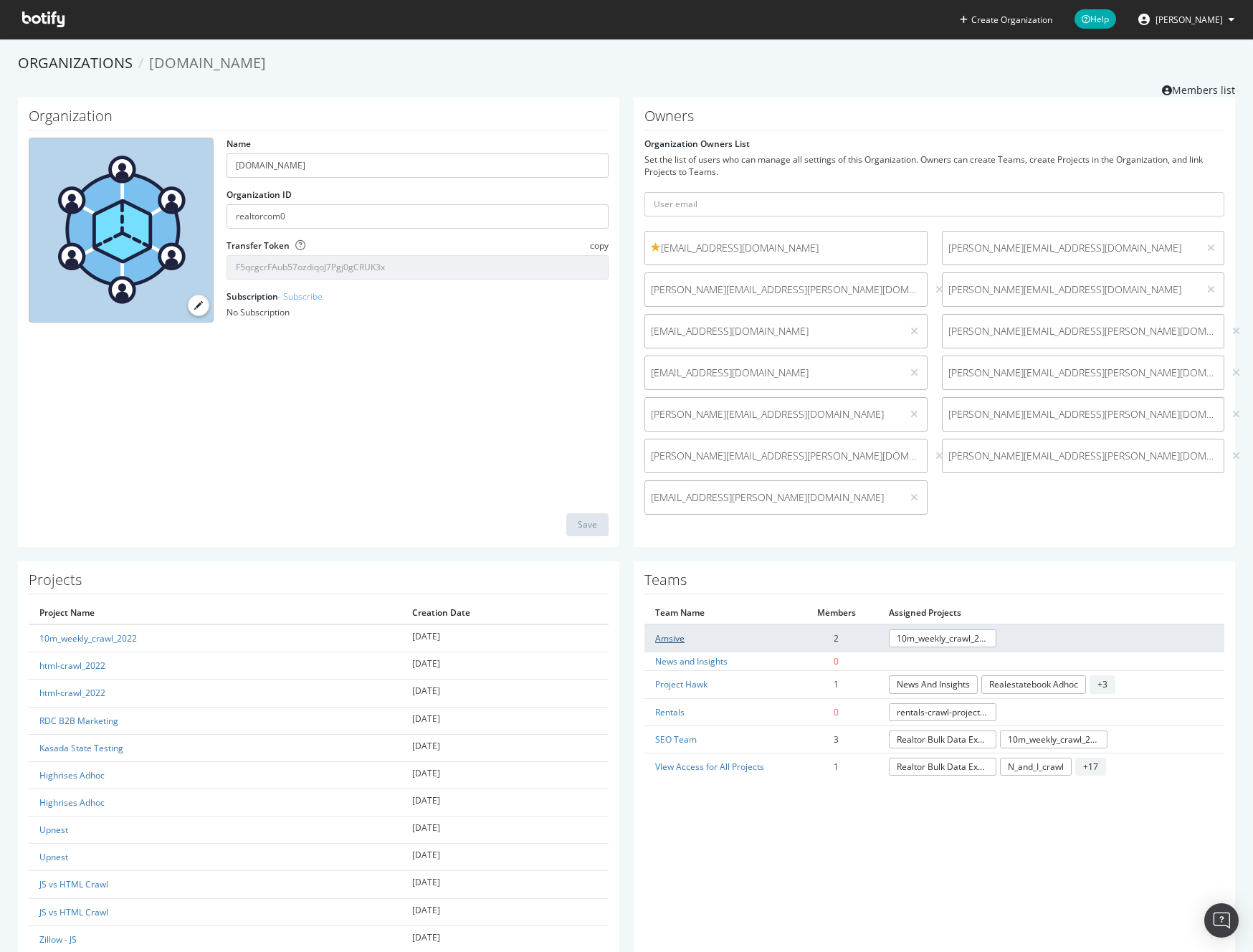
click at [674, 638] on link "Amsive" at bounding box center [670, 638] width 30 height 12
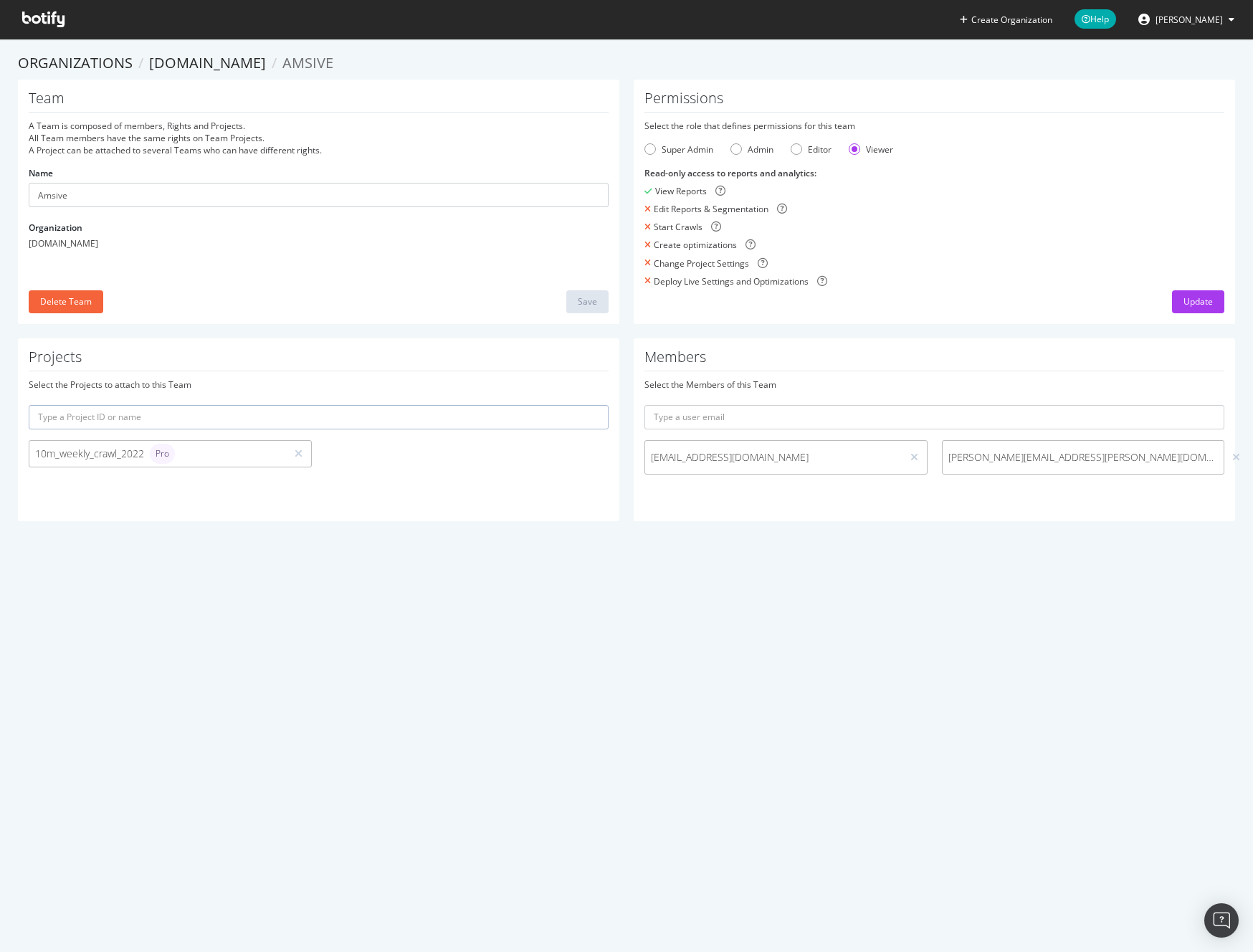
click at [334, 422] on input "text" at bounding box center [319, 416] width 580 height 25
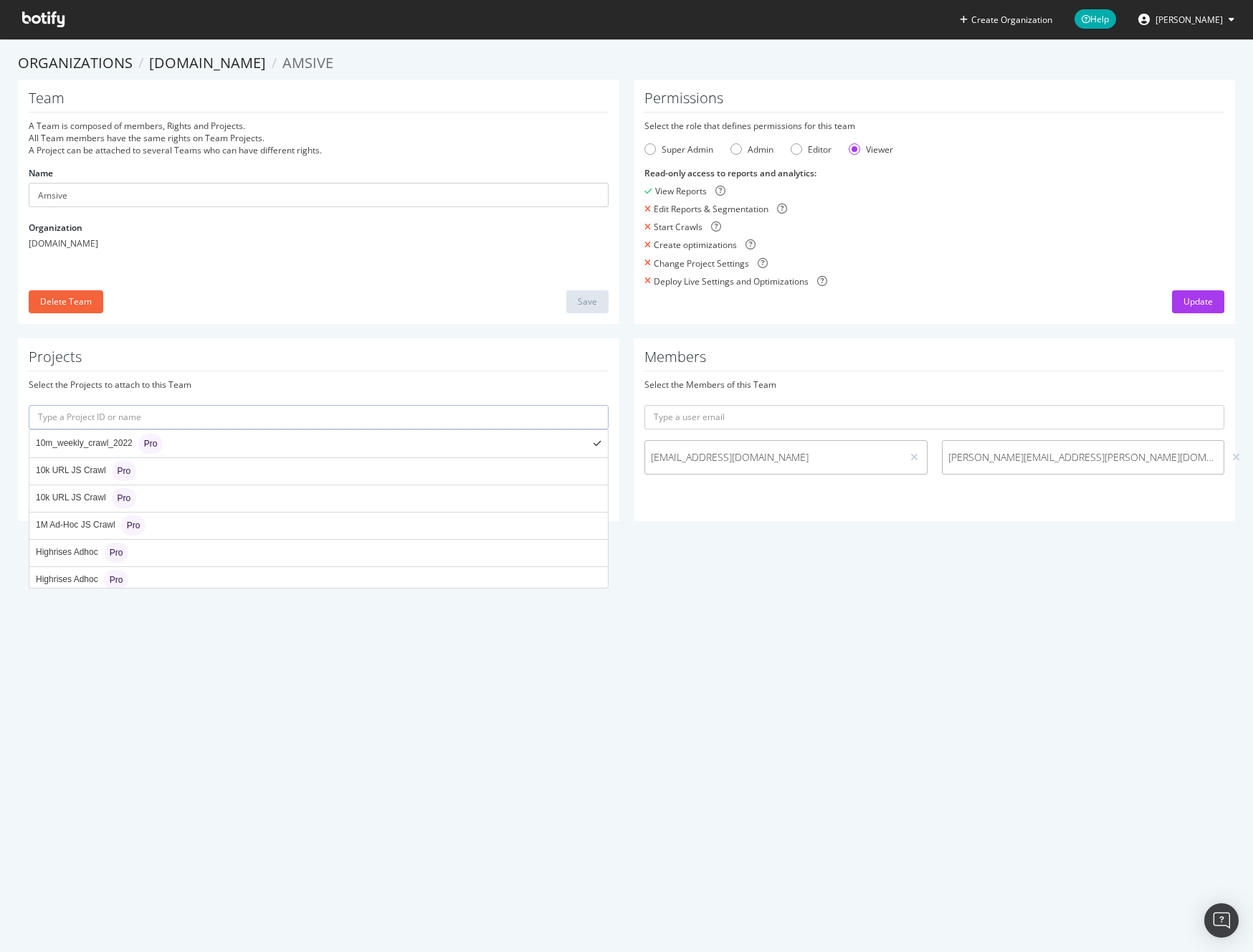
click at [757, 682] on div "Create Organization Help [PERSON_NAME] Organizations [DOMAIN_NAME] Amsive Team …" at bounding box center [626, 476] width 1253 height 952
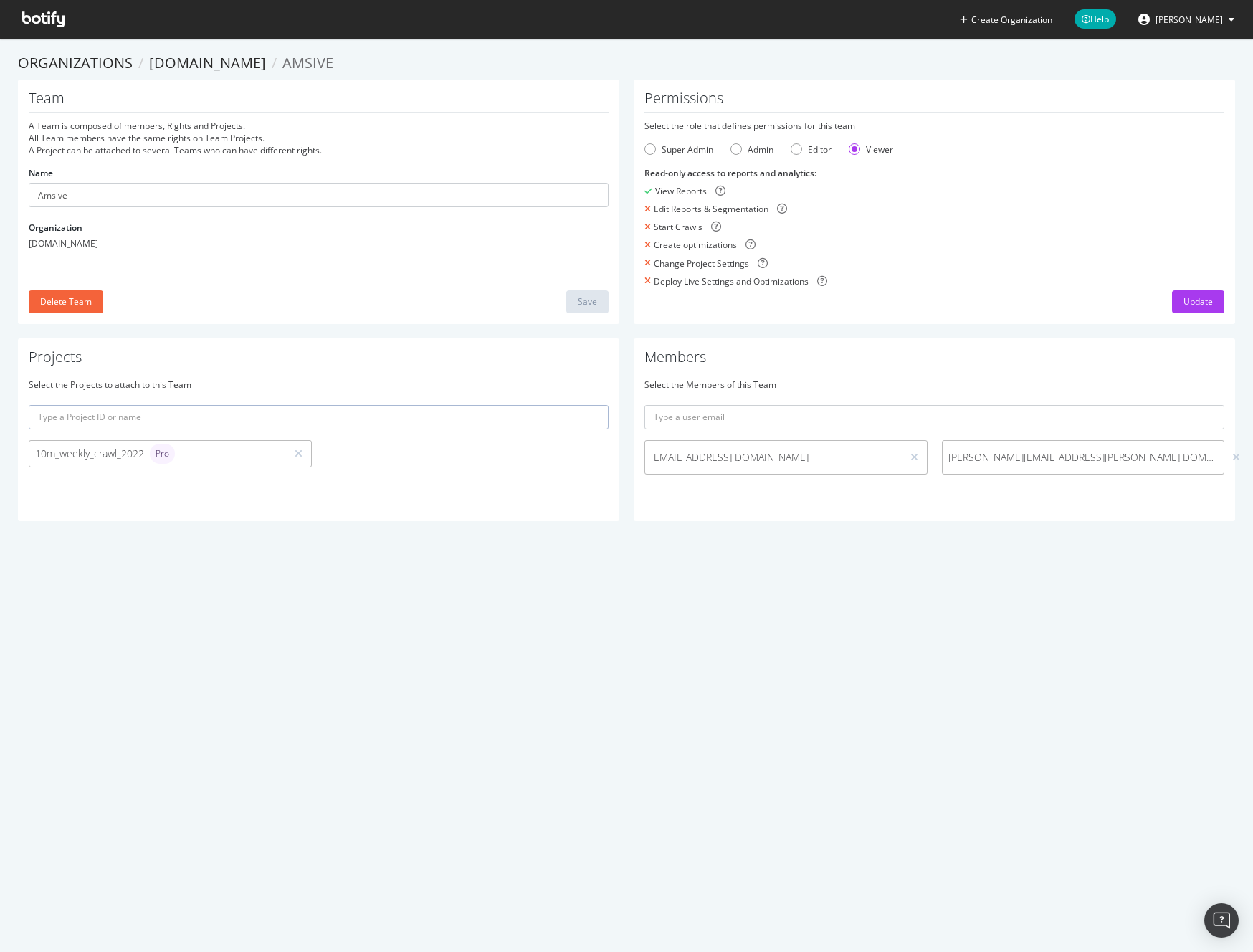
click at [43, 20] on icon at bounding box center [43, 19] width 43 height 16
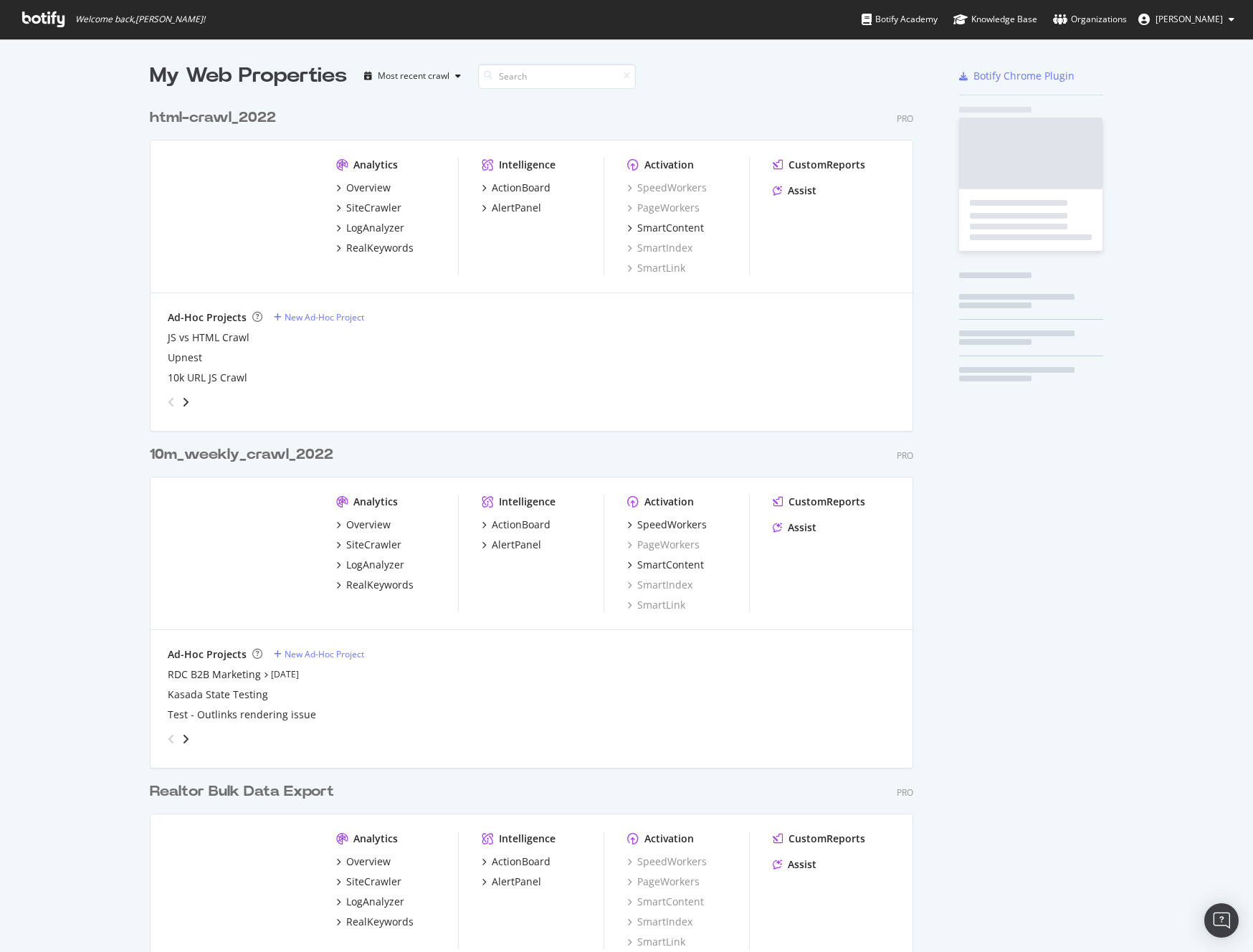
scroll to position [941, 1232]
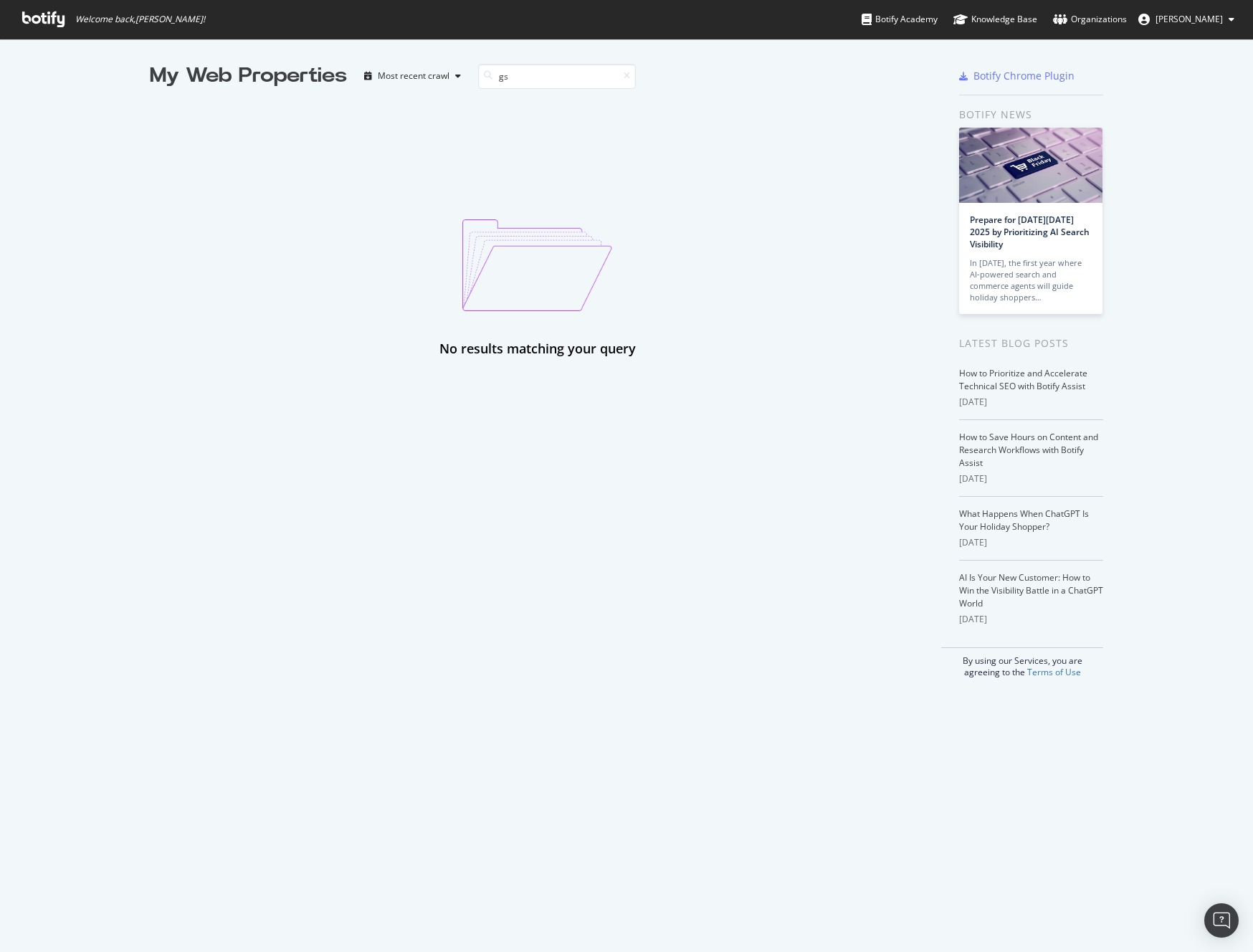
type input "g"
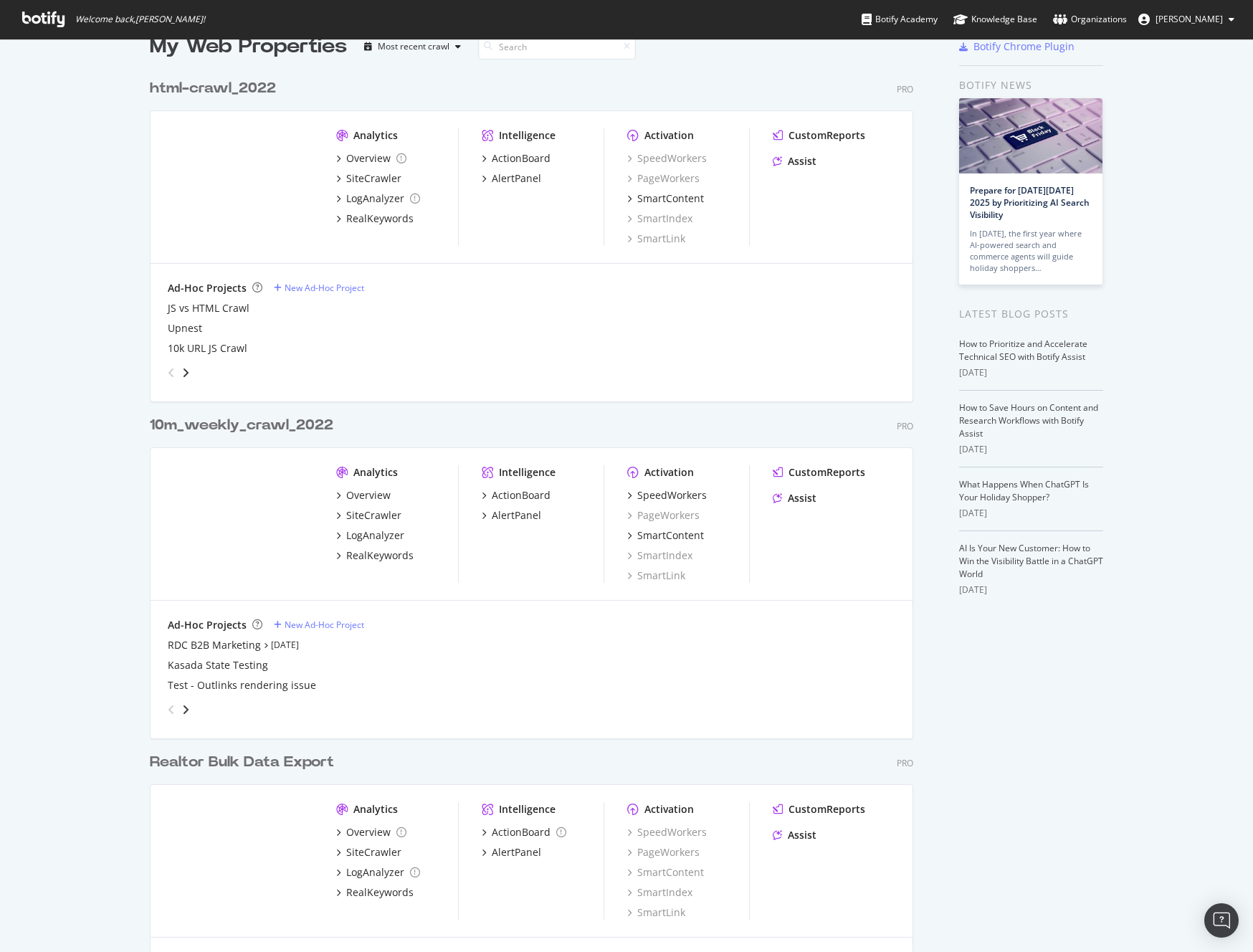
scroll to position [86, 0]
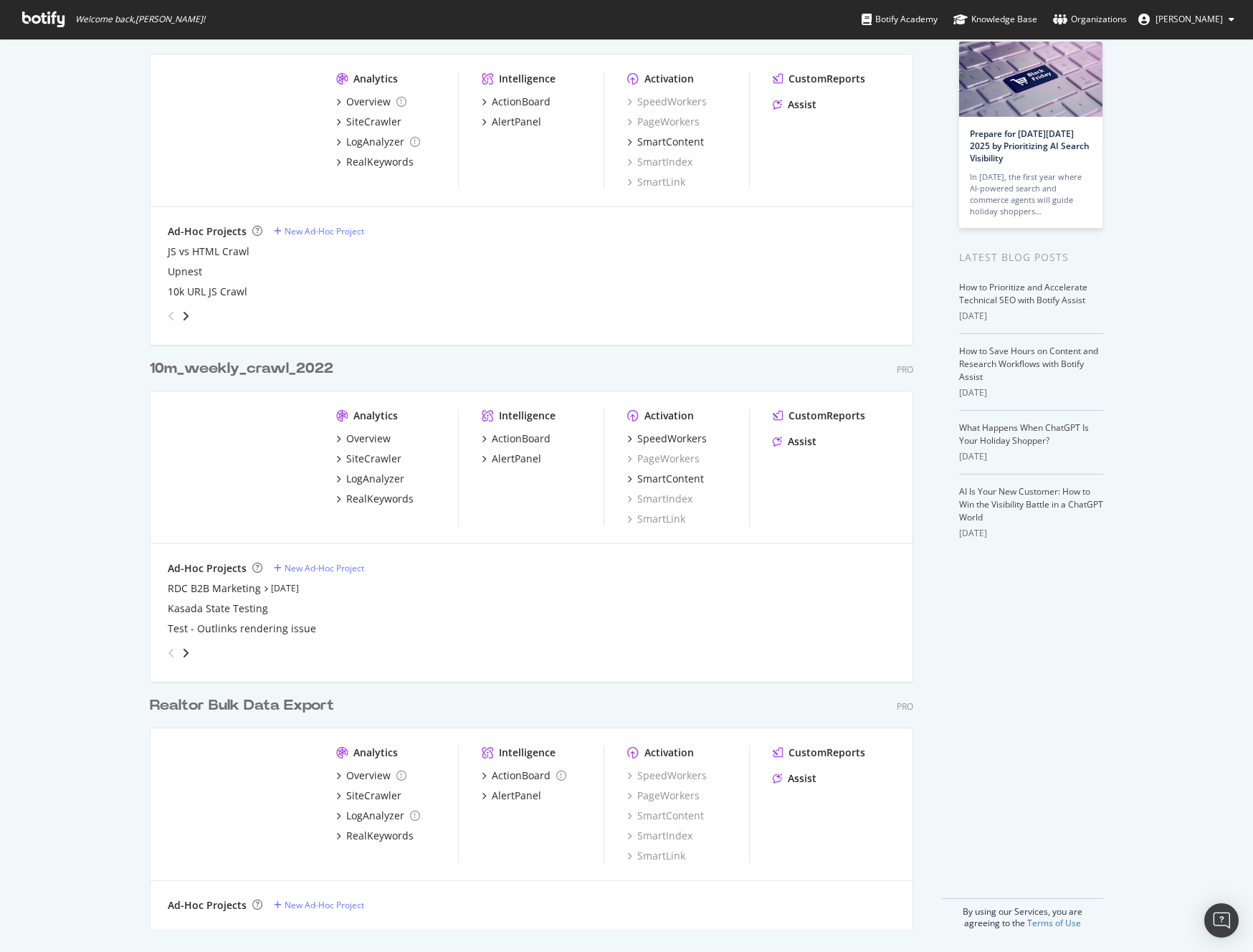
click at [285, 708] on div "Realtor Bulk Data Export" at bounding box center [242, 705] width 184 height 20
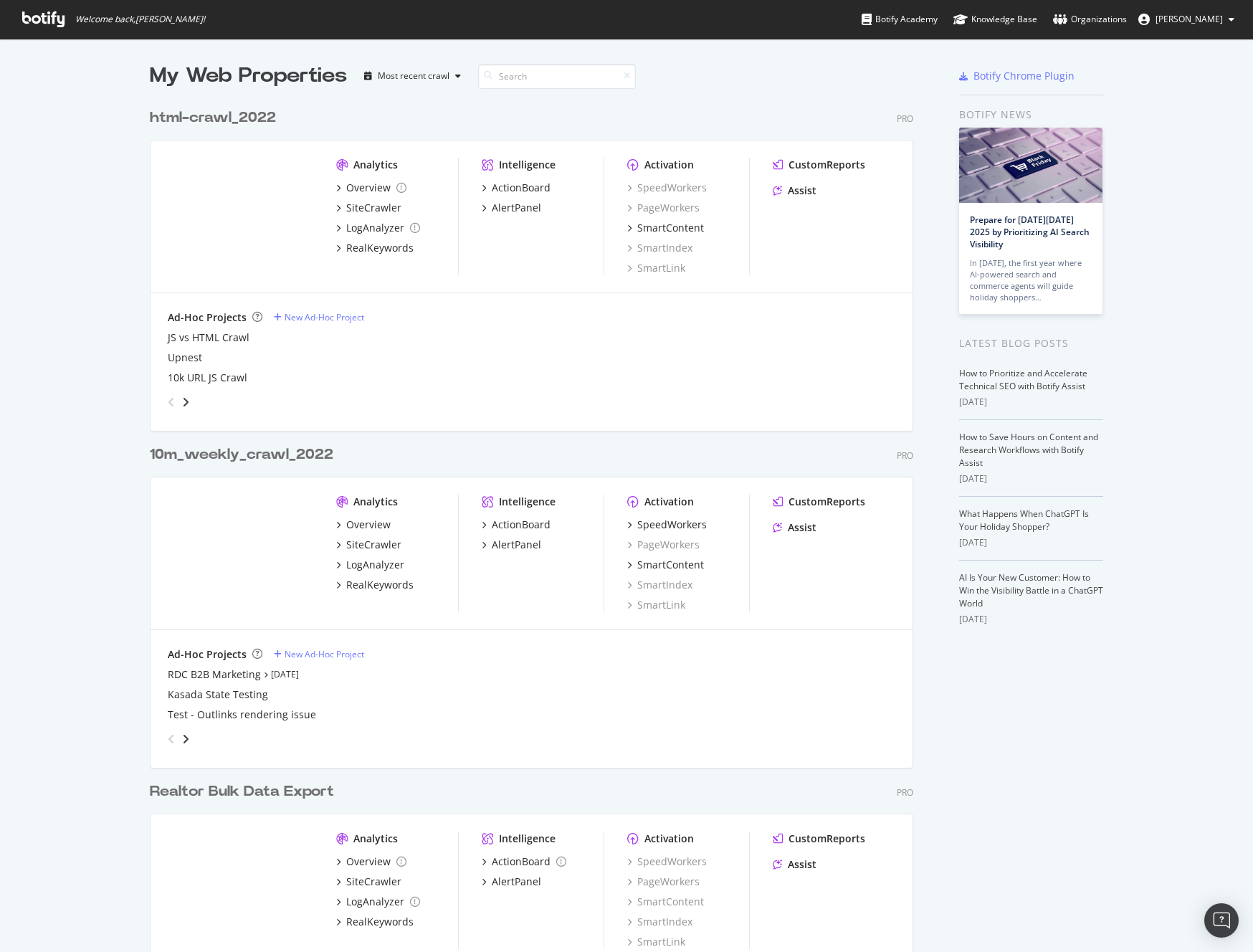
scroll to position [941, 1232]
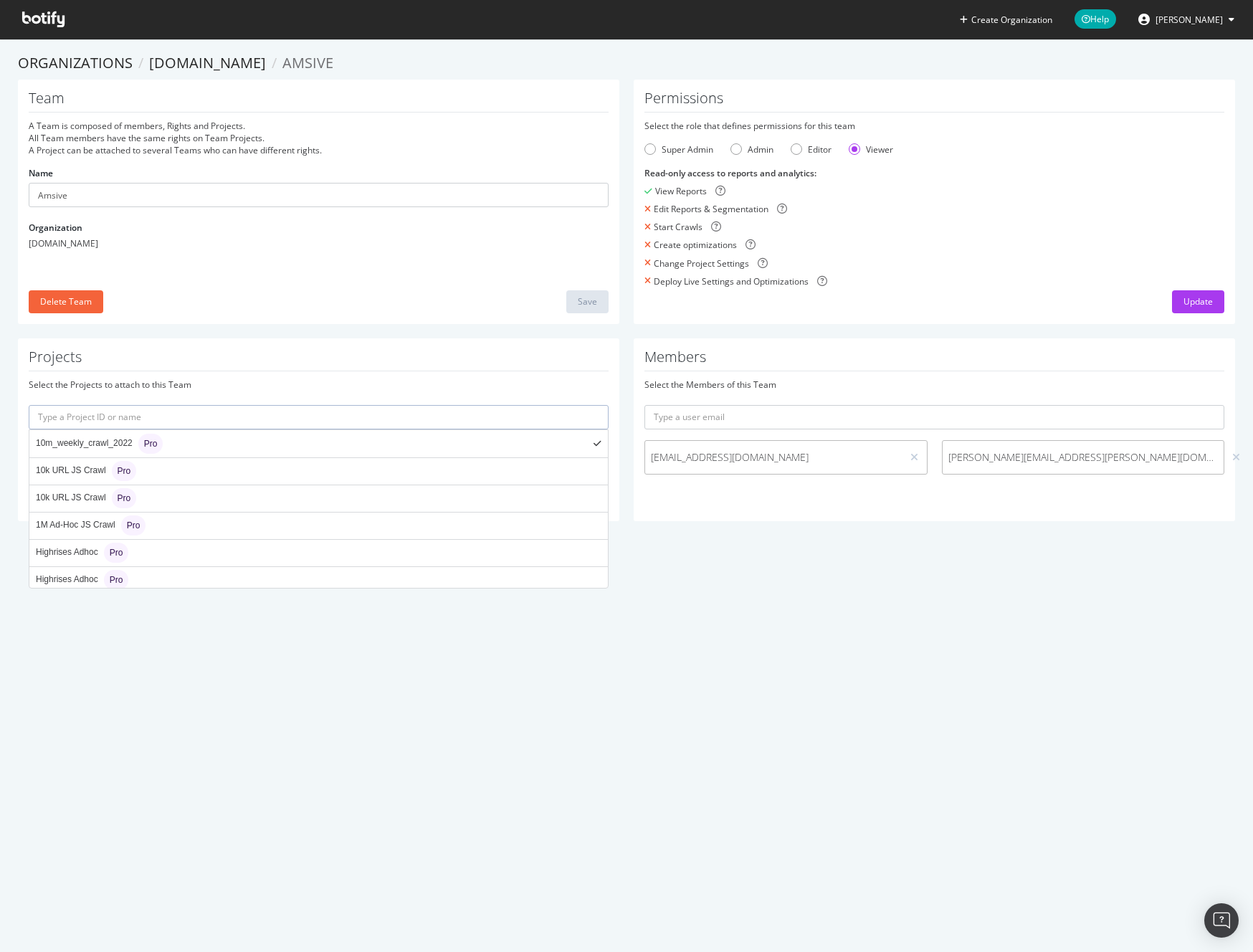
click at [352, 418] on input "text" at bounding box center [319, 416] width 580 height 25
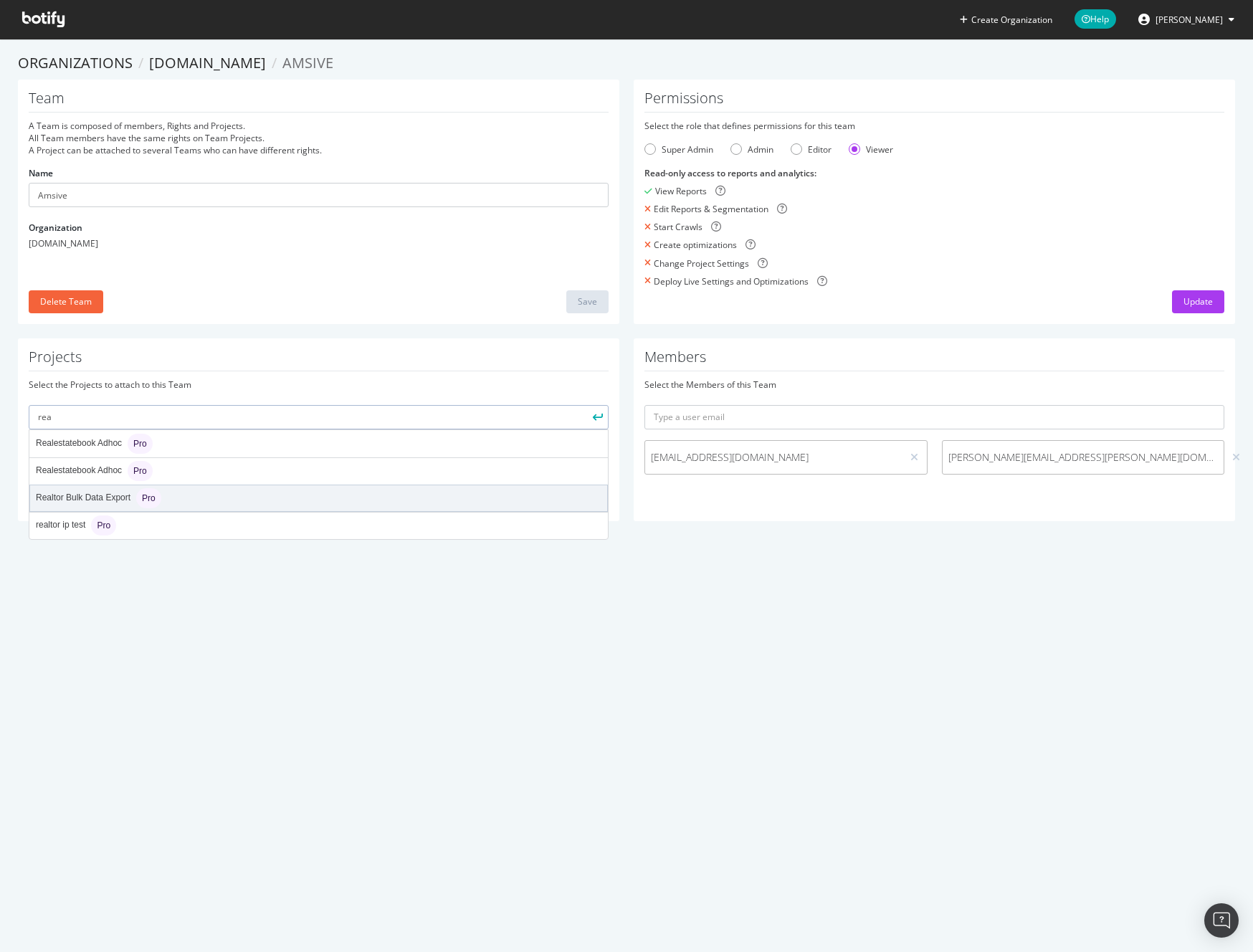
click at [284, 499] on div "Realtor Bulk Data Export Pro" at bounding box center [318, 498] width 577 height 26
type input "realtor-bulk-data-export"
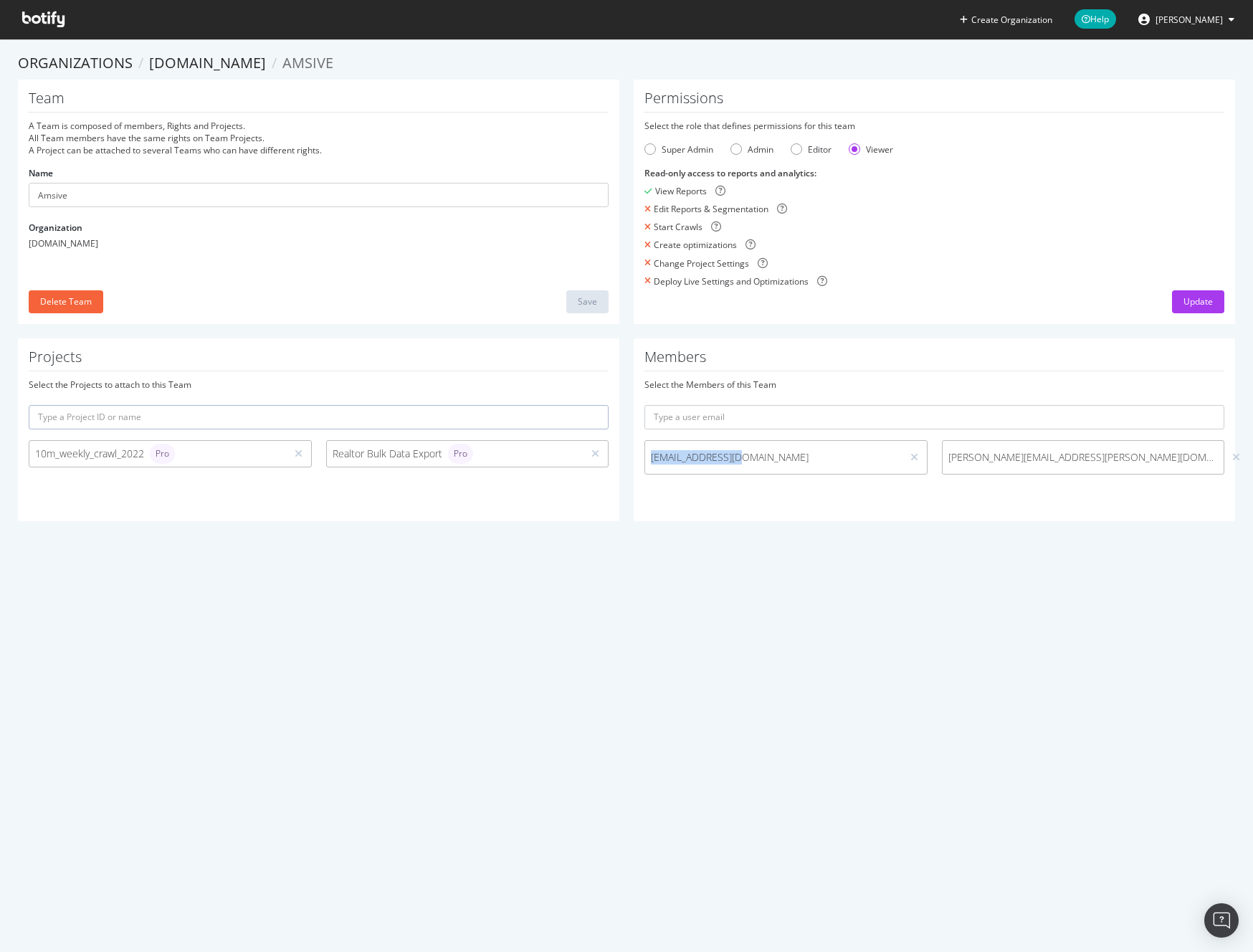
drag, startPoint x: 743, startPoint y: 457, endPoint x: 645, endPoint y: 455, distance: 98.0
click at [651, 455] on span "[EMAIL_ADDRESS][DOMAIN_NAME]" at bounding box center [773, 456] width 245 height 14
copy span "[EMAIL_ADDRESS][DOMAIN_NAME]"
drag, startPoint x: 1074, startPoint y: 456, endPoint x: 938, endPoint y: 462, distance: 136.1
click at [943, 462] on span "[PERSON_NAME][EMAIL_ADDRESS][PERSON_NAME][DOMAIN_NAME]" at bounding box center [1083, 456] width 282 height 14
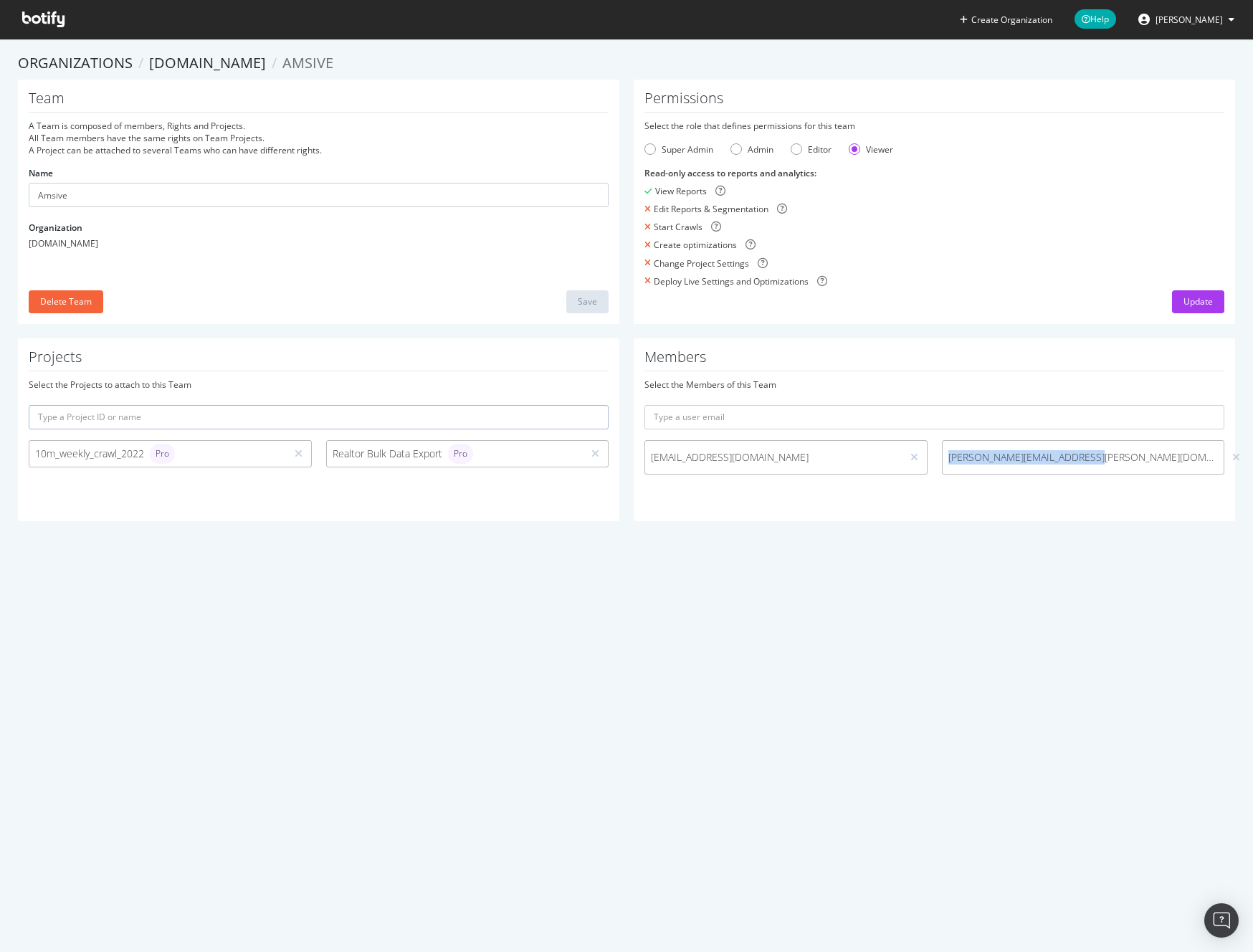
copy span "[PERSON_NAME][EMAIL_ADDRESS][PERSON_NAME][DOMAIN_NAME]"
click at [1187, 305] on div "Update" at bounding box center [1198, 301] width 30 height 12
click at [50, 18] on icon at bounding box center [43, 19] width 43 height 16
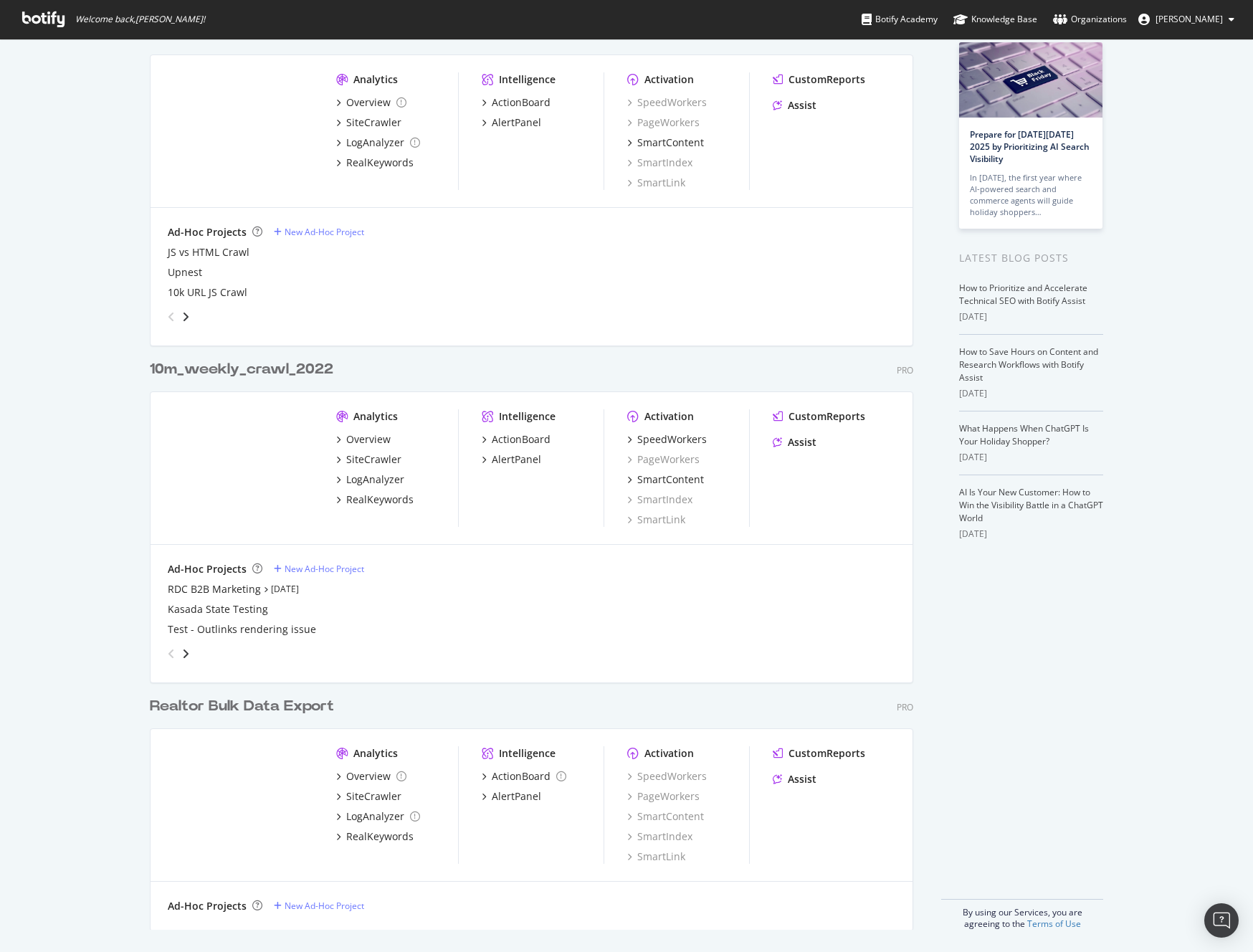
scroll to position [86, 0]
